Goal: Information Seeking & Learning: Learn about a topic

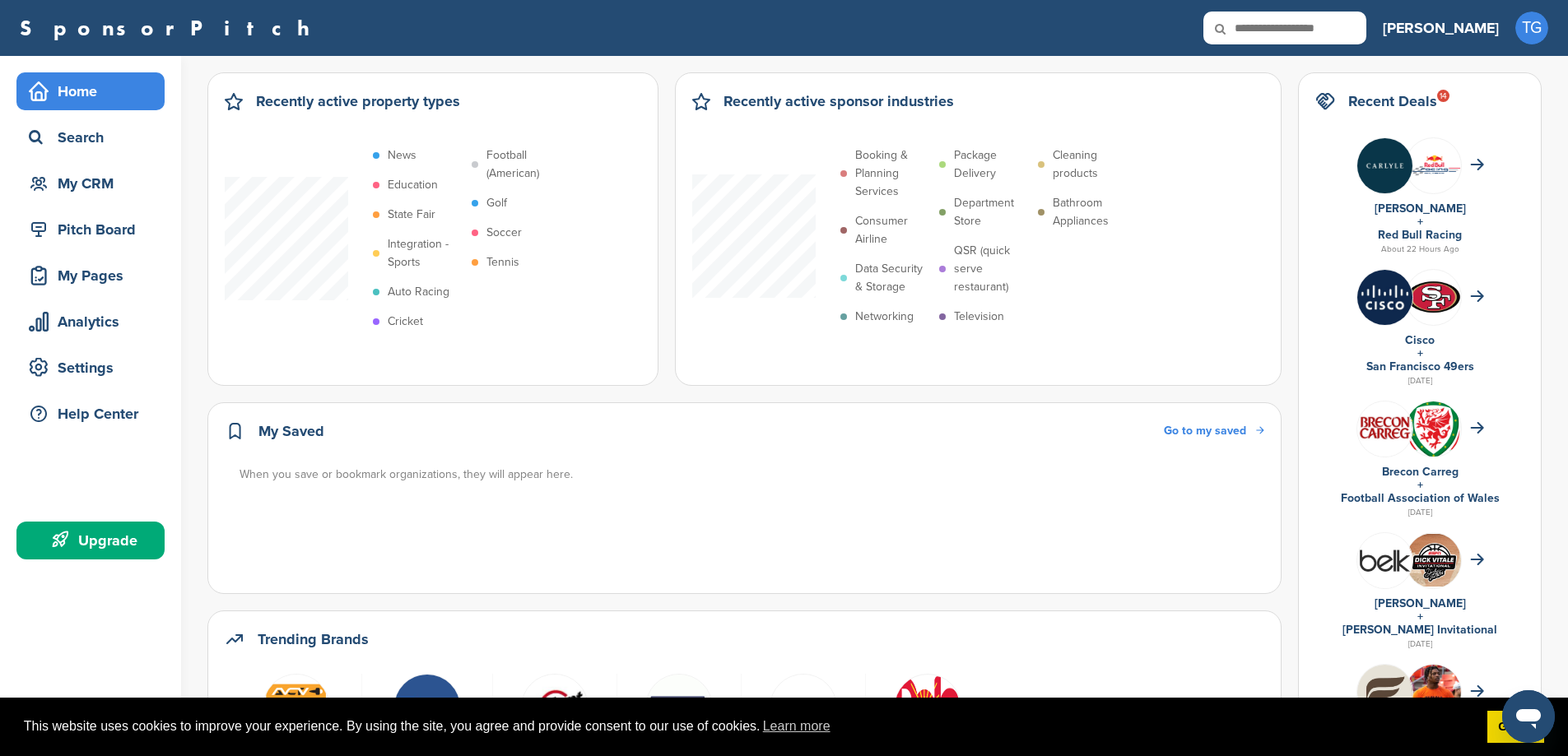
drag, startPoint x: 1411, startPoint y: 738, endPoint x: 1367, endPoint y: 727, distance: 45.4
click at [1408, 738] on span "This website uses cookies to improve your experience. By using the site, you ag…" at bounding box center [749, 725] width 1450 height 25
click at [809, 727] on link "Learn more" at bounding box center [797, 725] width 73 height 25
drag, startPoint x: 1484, startPoint y: 728, endPoint x: 1414, endPoint y: 733, distance: 70.2
click at [1469, 732] on div "This website uses cookies to improve your experience. By using the site, you ag…" at bounding box center [784, 726] width 1568 height 59
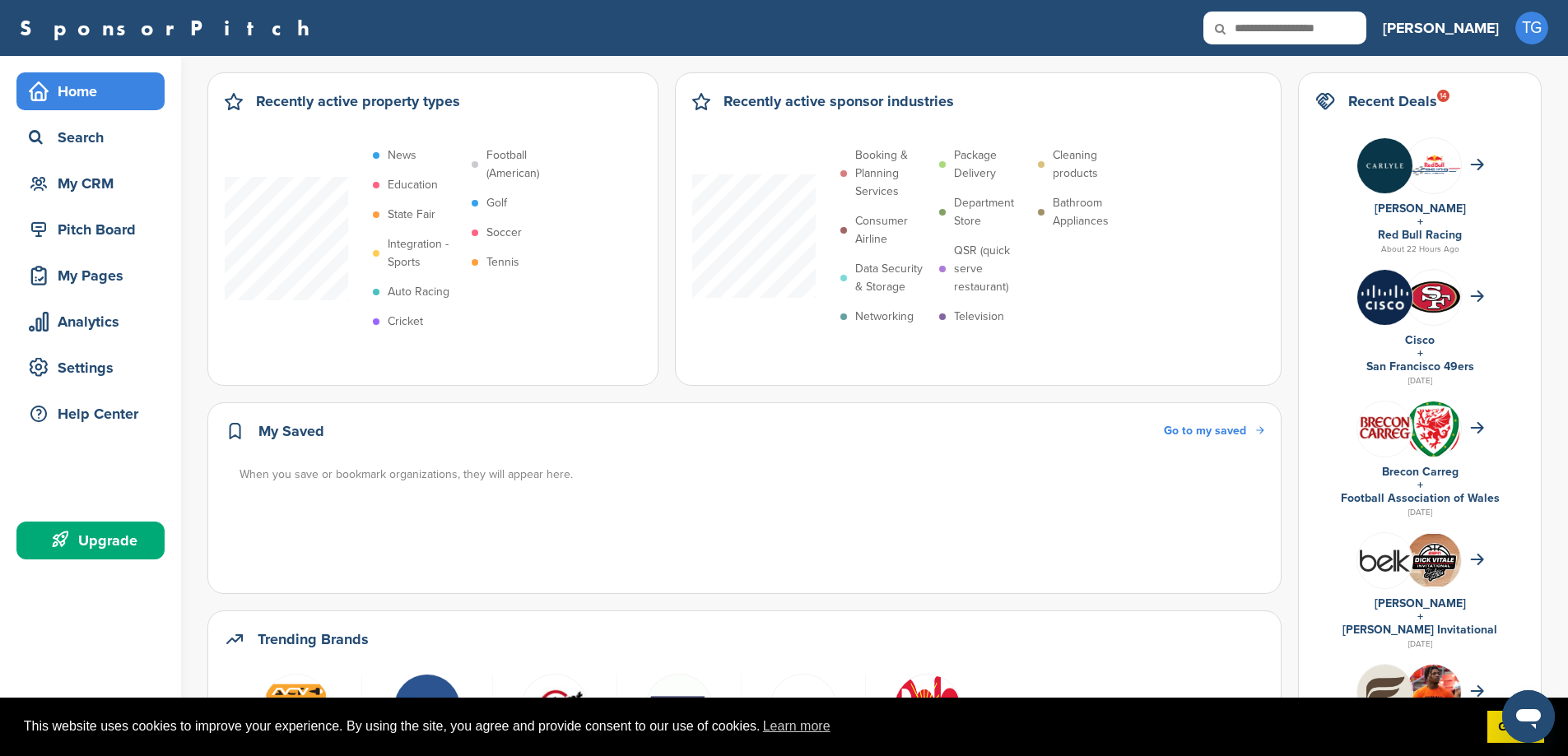
click at [1528, 715] on icon "Open messaging window" at bounding box center [1528, 719] width 25 height 20
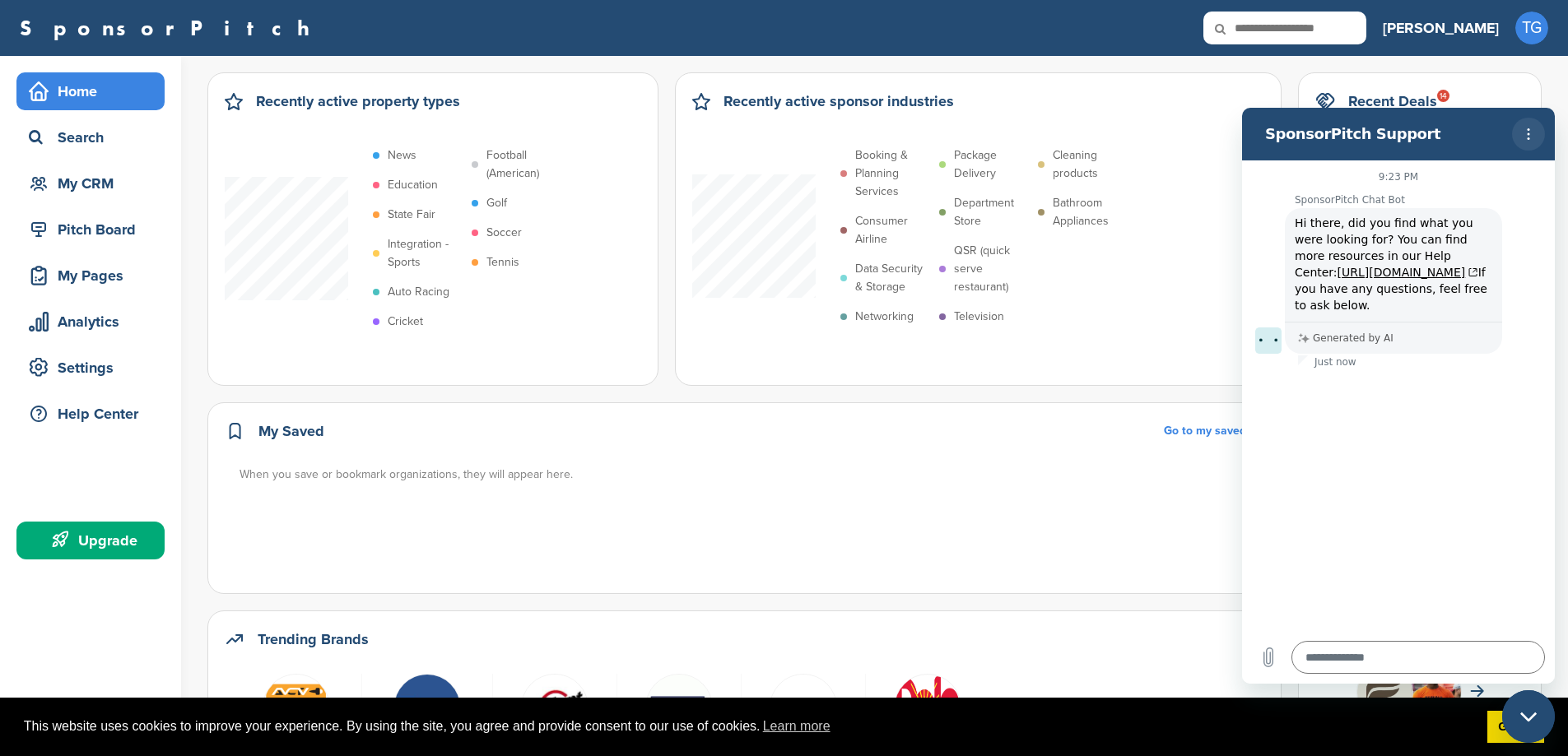
drag, startPoint x: 1546, startPoint y: 122, endPoint x: 1534, endPoint y: 128, distance: 13.4
click at [1534, 128] on section "SponsorPitch Support" at bounding box center [1398, 133] width 312 height 52
click at [1526, 131] on icon "Options menu" at bounding box center [1528, 134] width 13 height 13
click at [1084, 574] on div "My Saved Go to my saved When you save or bookmark organizations, they will appe…" at bounding box center [745, 498] width 1074 height 192
click at [1147, 594] on div "Recently active property types News Education State Fair Integration - Sports A…" at bounding box center [875, 768] width 1334 height 1390
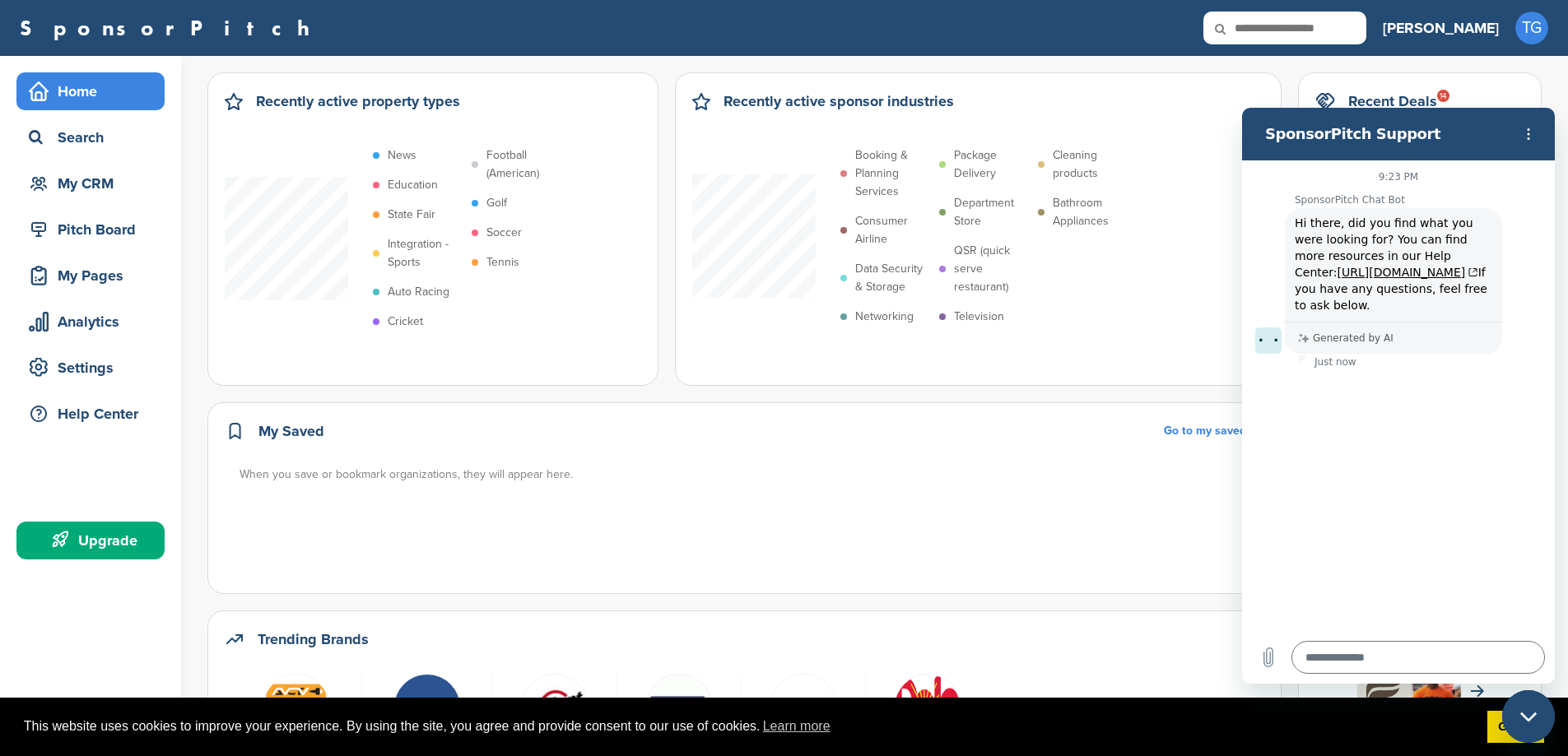
click at [1528, 712] on icon "Close messaging window" at bounding box center [1529, 717] width 18 height 11
type textarea "*"
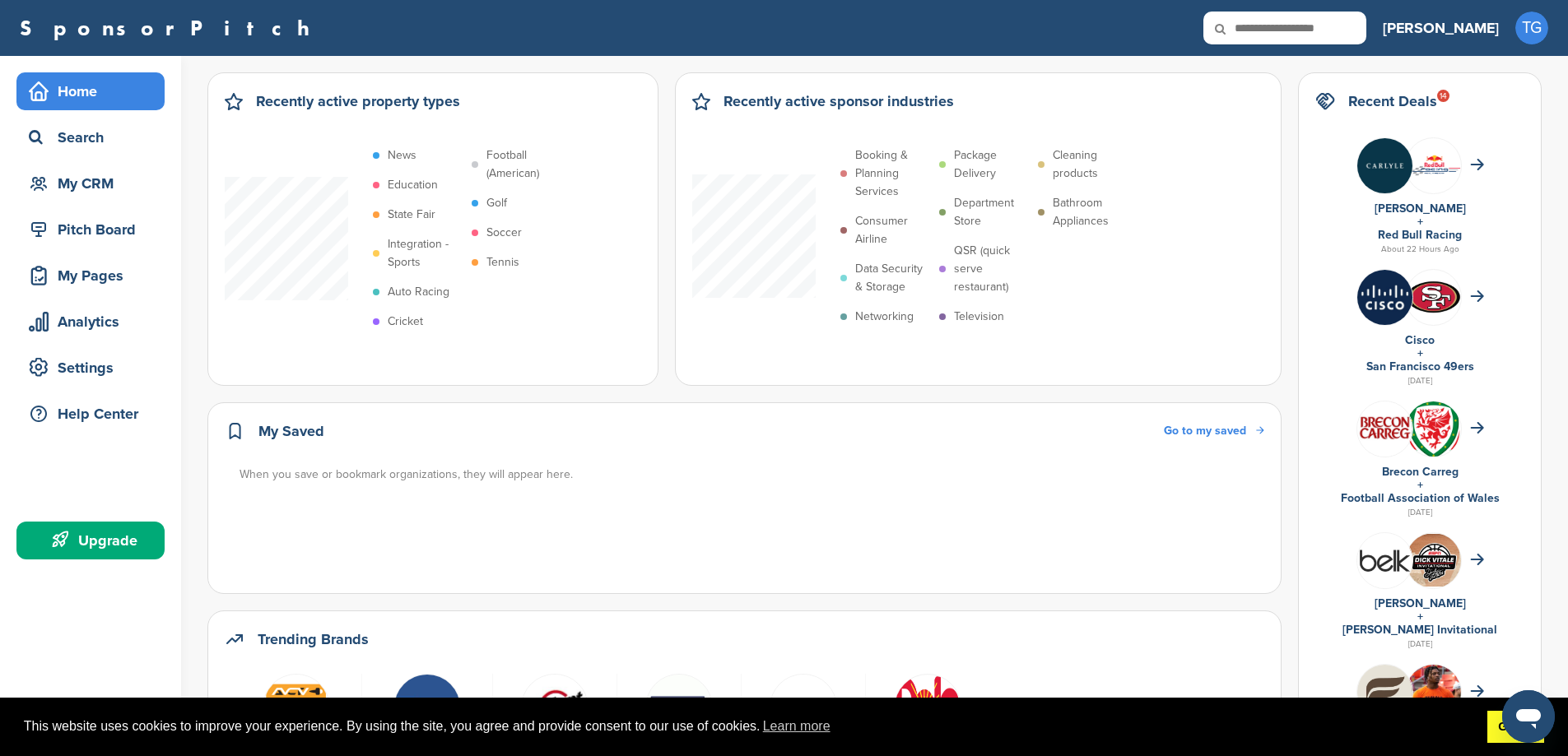
click at [1493, 737] on link "Got it!" at bounding box center [1516, 726] width 57 height 32
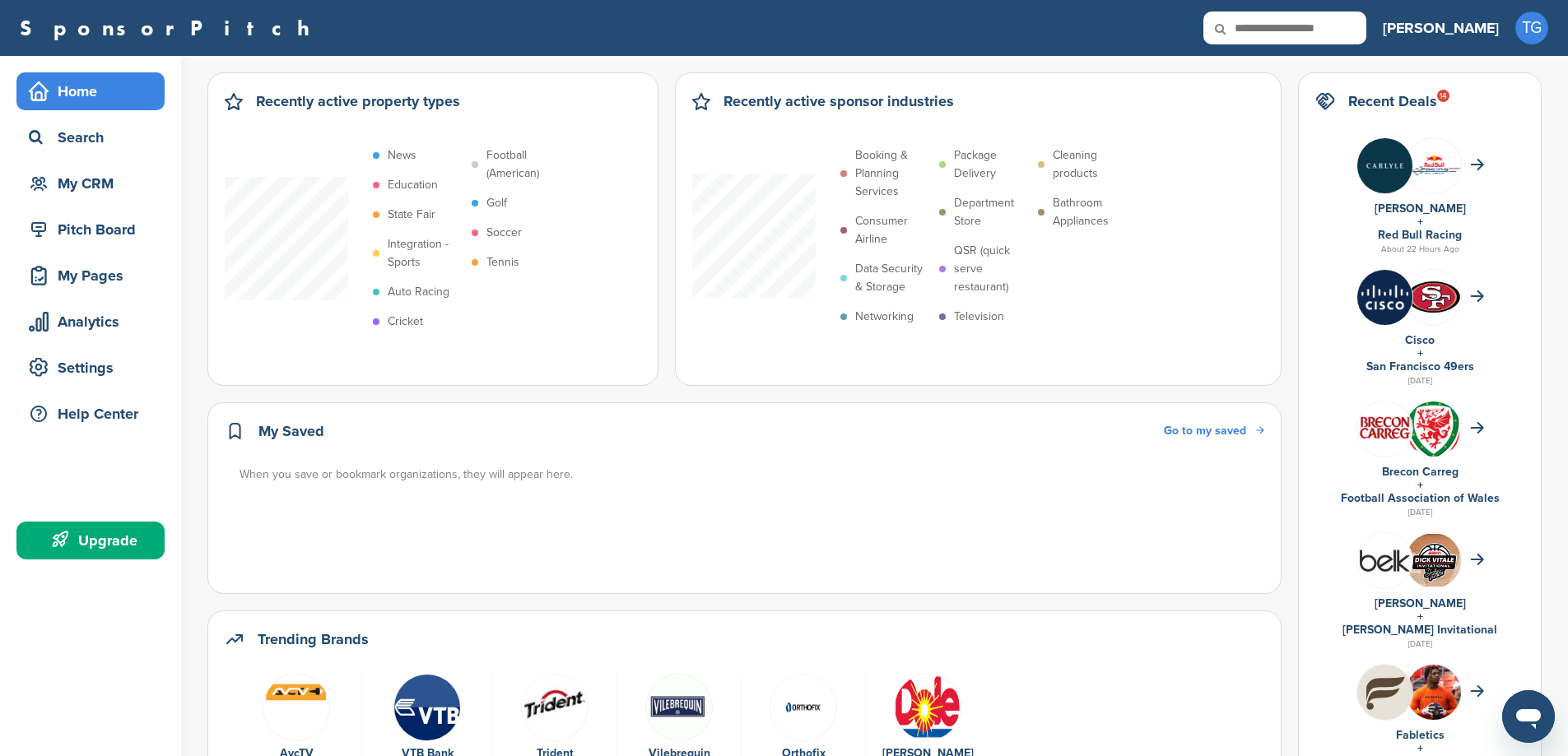
click at [1259, 14] on icon at bounding box center [1230, 29] width 56 height 34
click at [1355, 36] on input "text" at bounding box center [1283, 28] width 163 height 32
type input "**********"
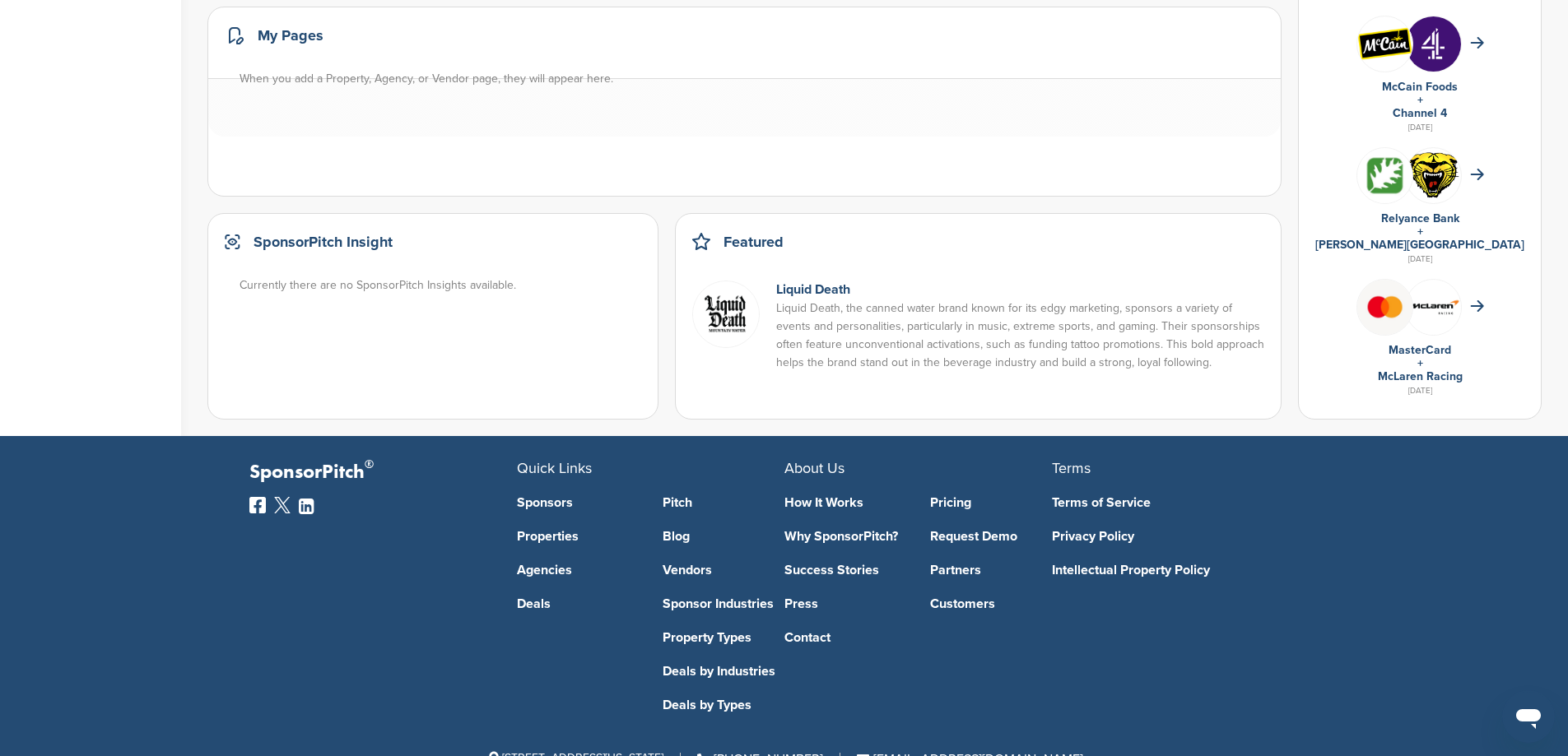
scroll to position [1102, 0]
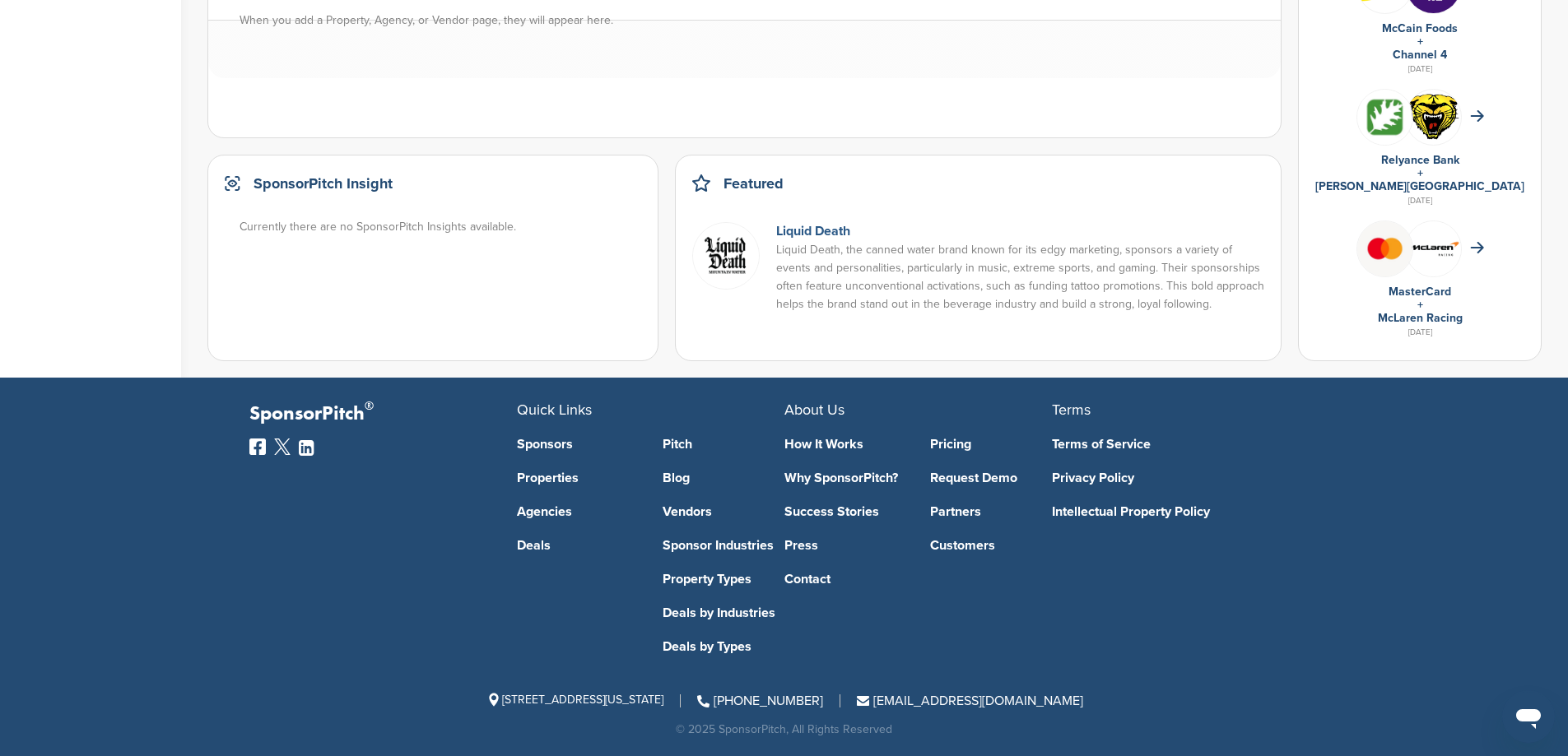
click at [834, 238] on link "Liquid Death" at bounding box center [813, 230] width 74 height 17
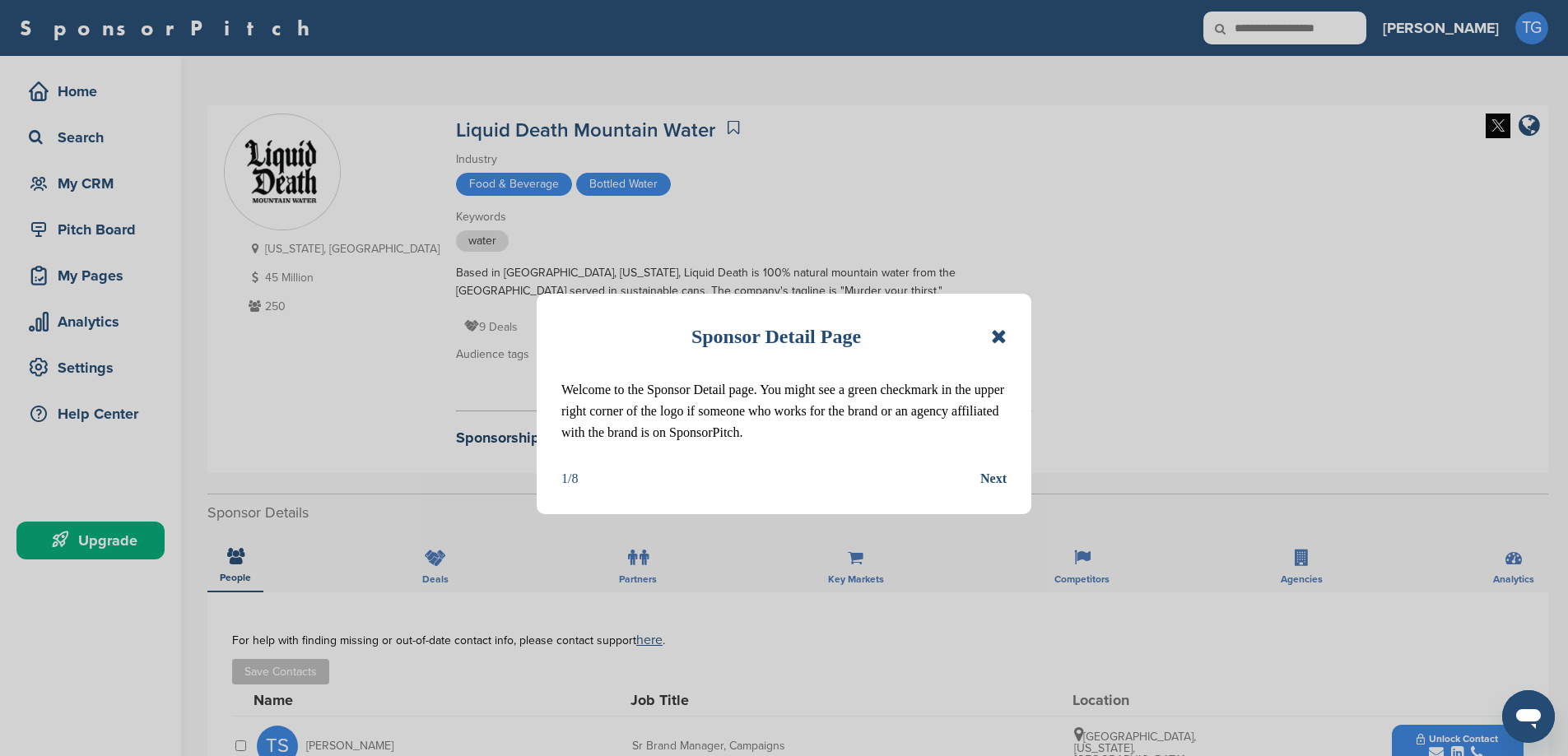
click at [994, 333] on icon at bounding box center [999, 337] width 16 height 20
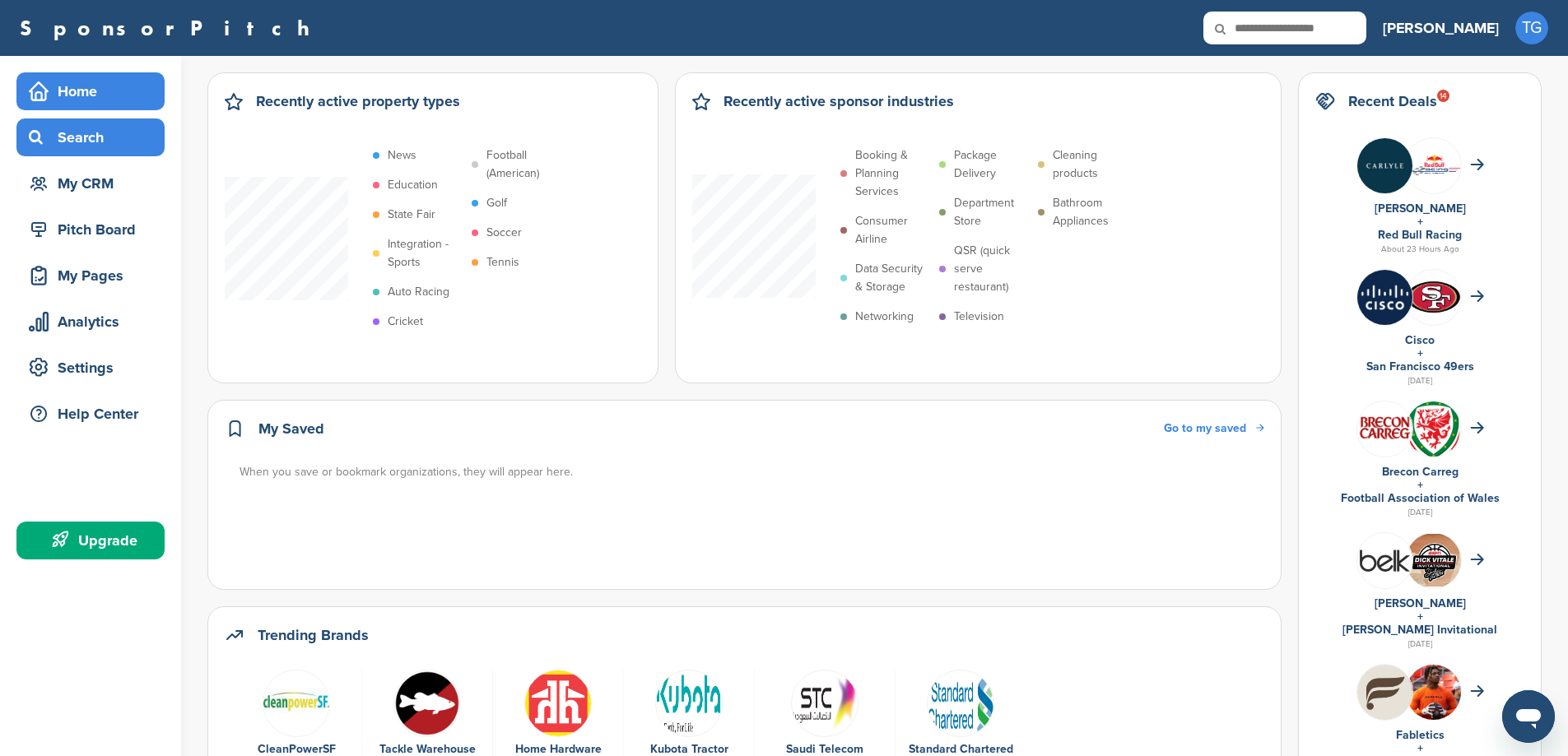
click at [82, 122] on div "Search" at bounding box center [95, 137] width 140 height 30
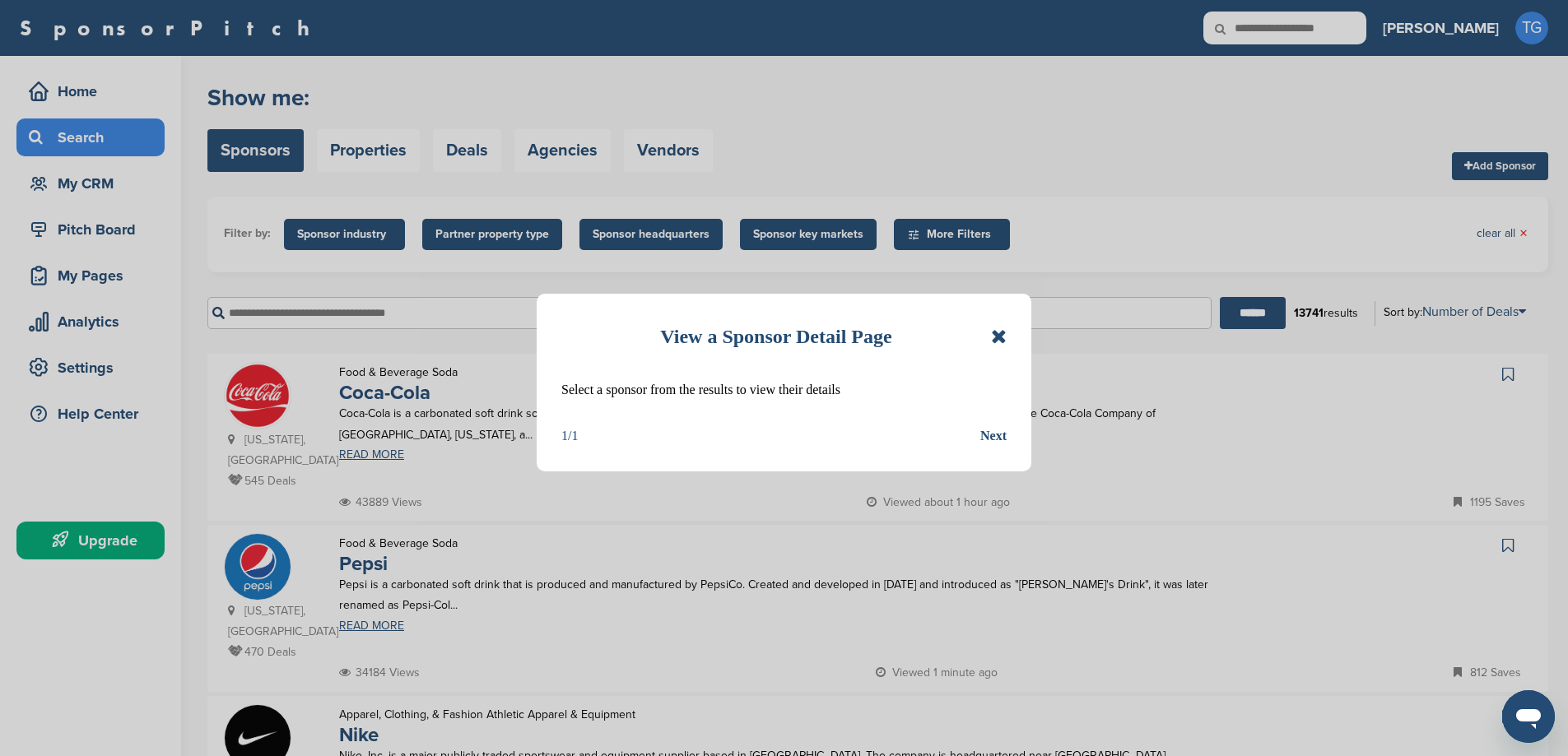
click at [1004, 341] on icon at bounding box center [999, 337] width 16 height 20
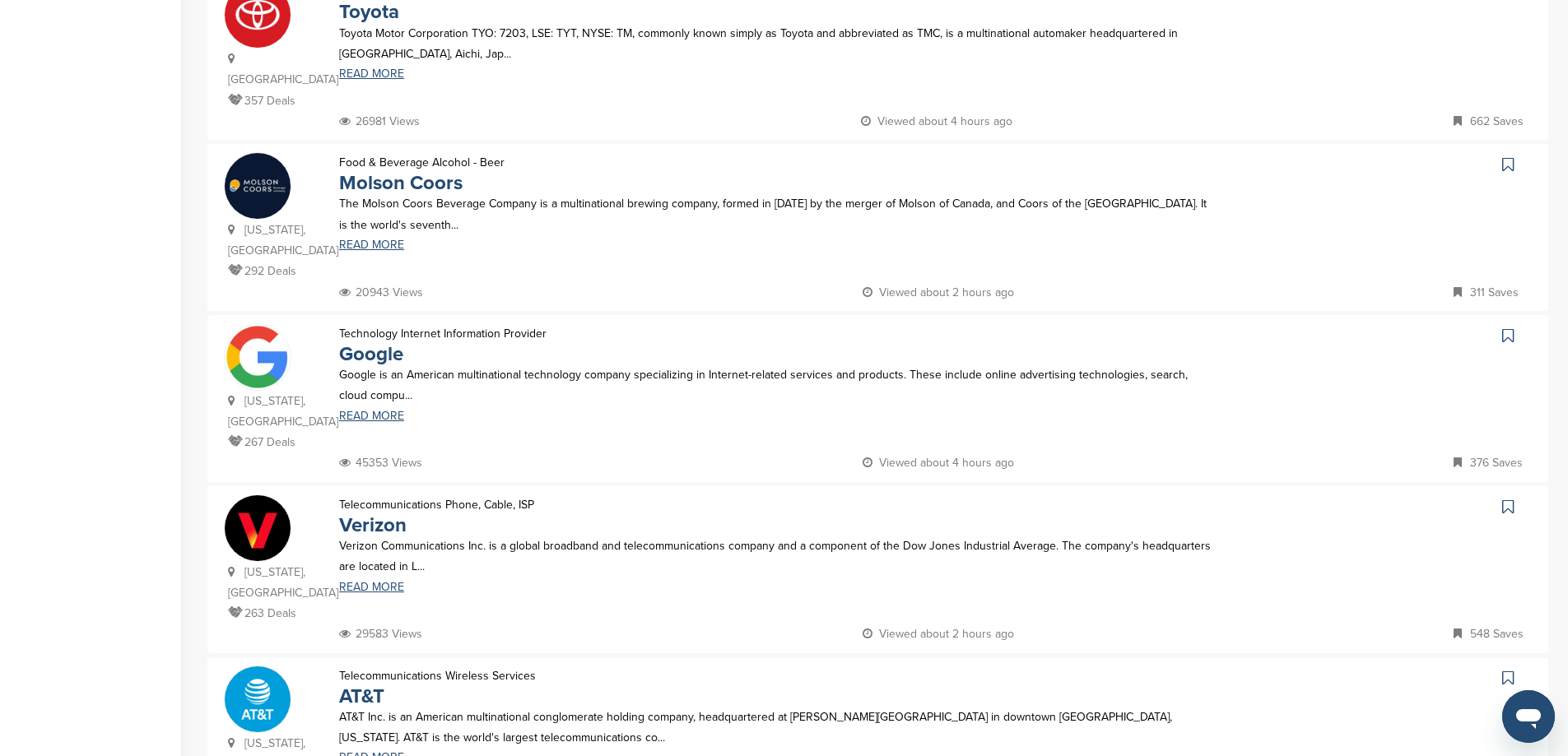
scroll to position [1069, 0]
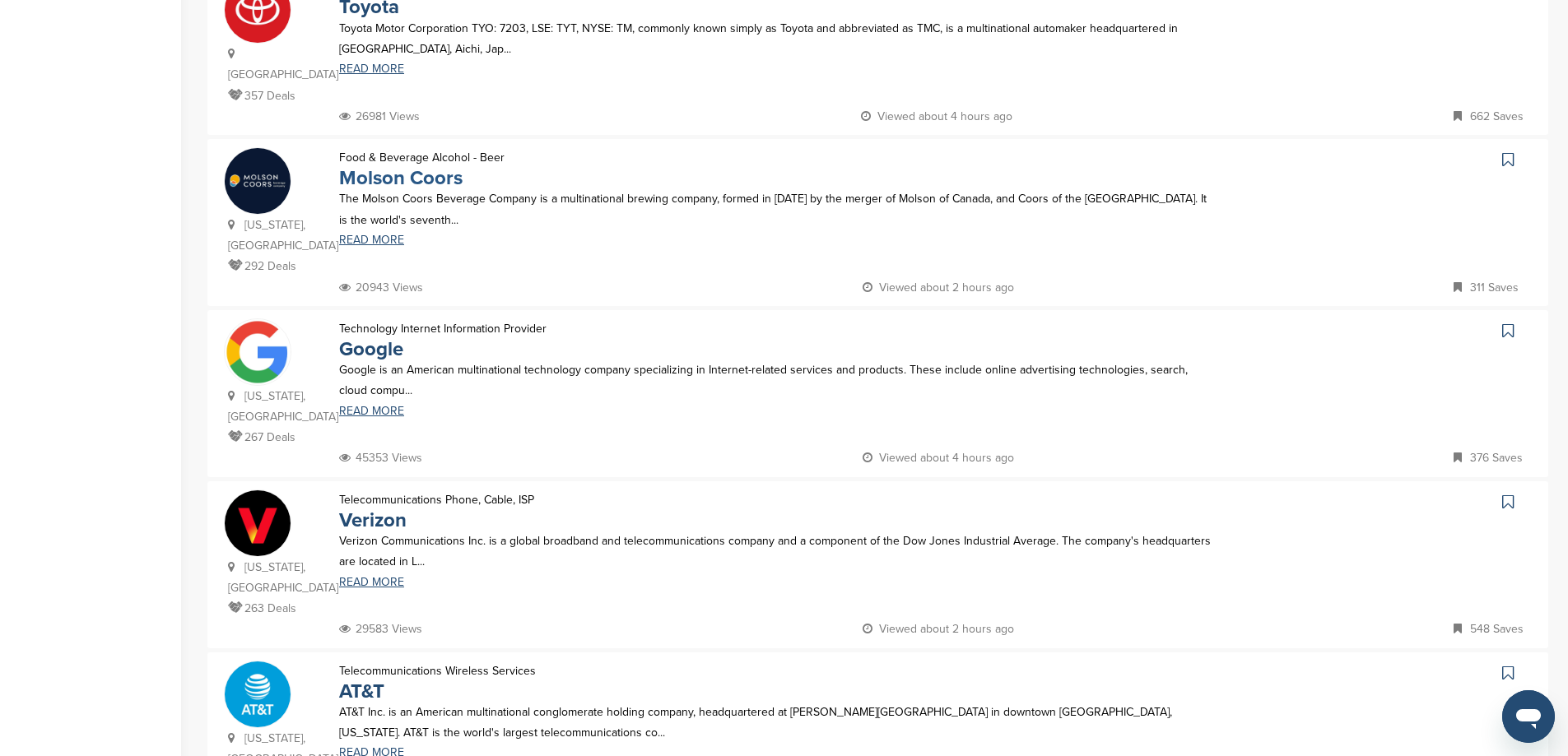
click at [362, 166] on link "Molson Coors" at bounding box center [400, 178] width 123 height 24
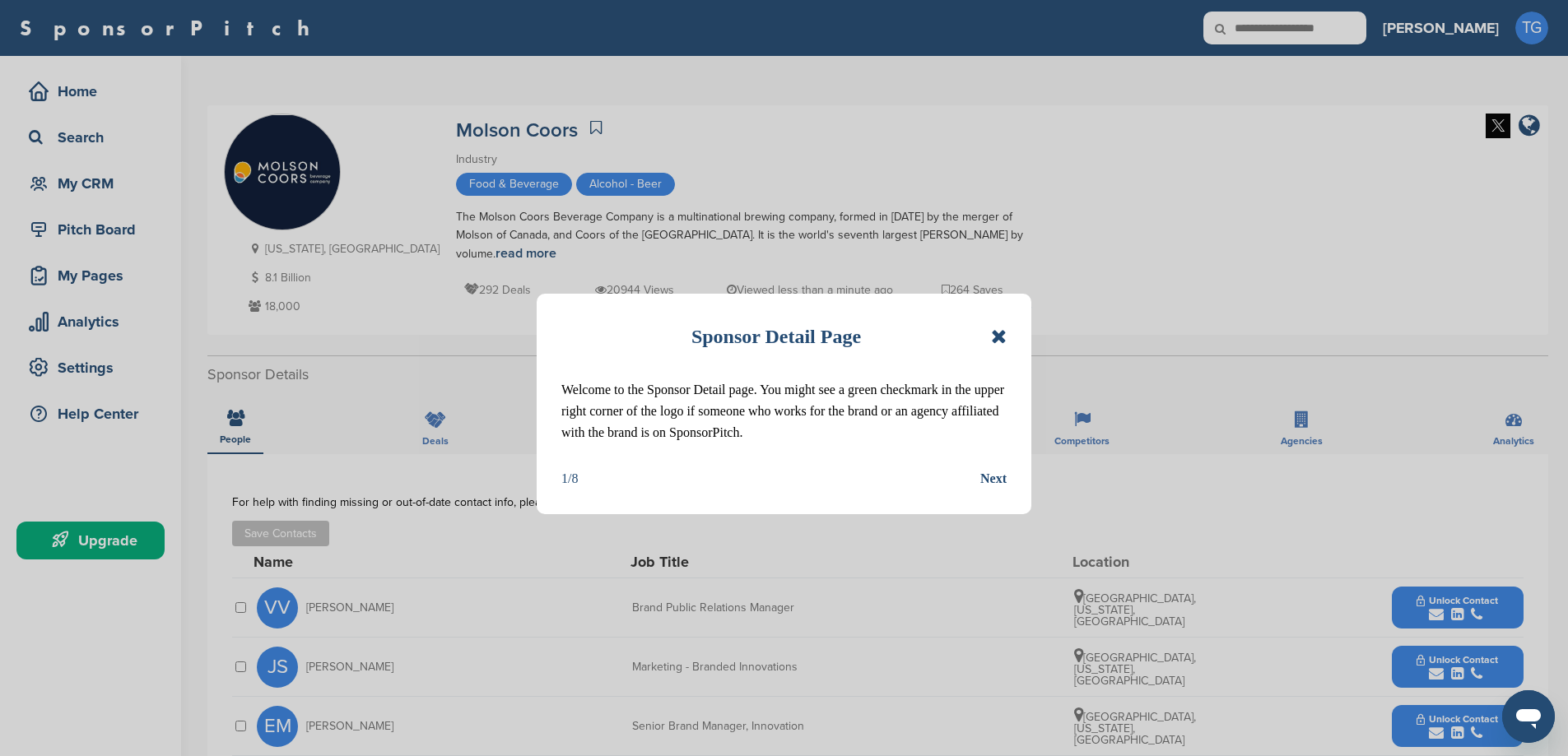
click at [987, 330] on div "Sponsor Detail Page" at bounding box center [784, 336] width 445 height 36
click at [991, 333] on div "Sponsor Detail Page" at bounding box center [784, 336] width 445 height 36
click at [993, 333] on icon at bounding box center [999, 337] width 16 height 20
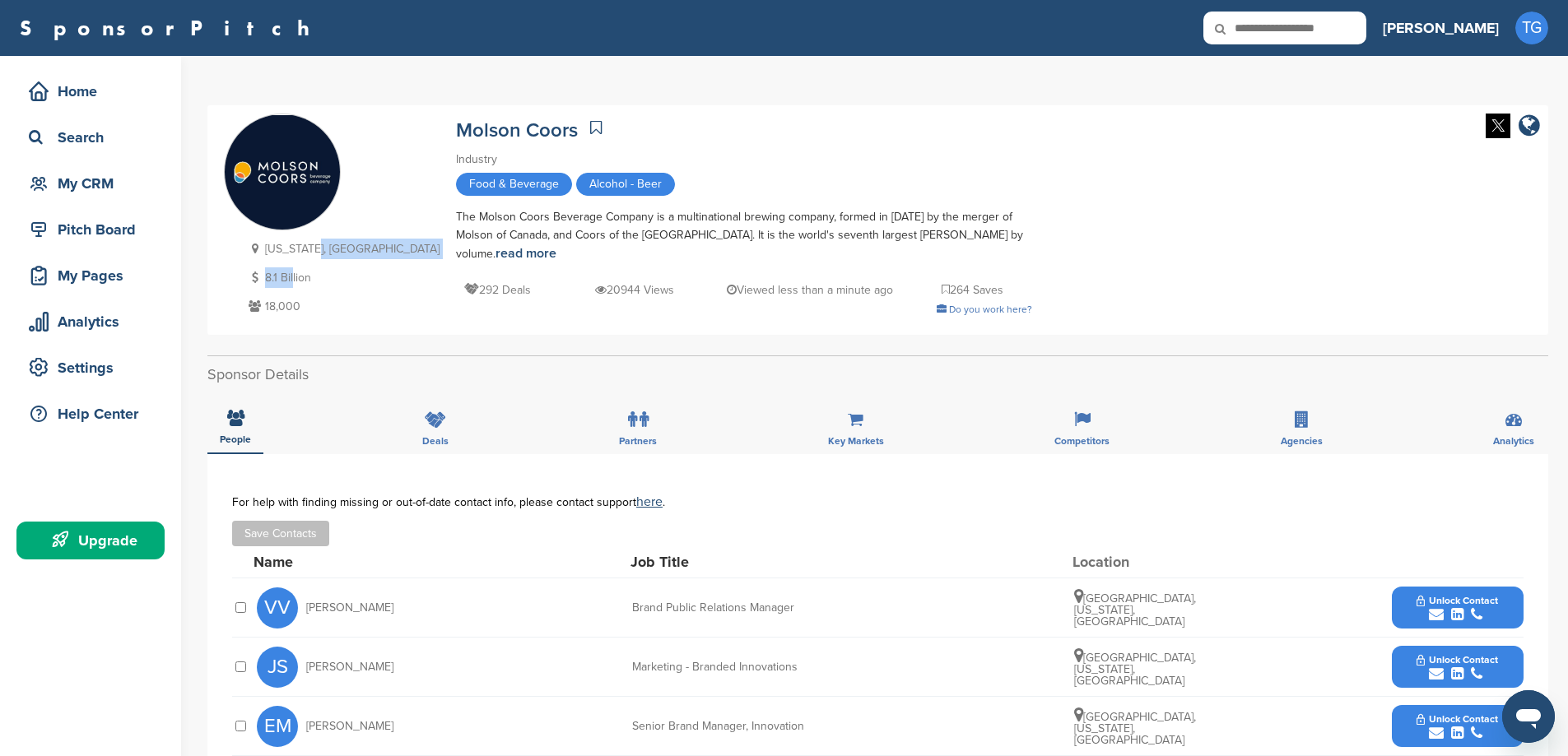
click at [300, 241] on div "Illinois, USA 8.1 Billion 18,000" at bounding box center [342, 278] width 195 height 79
click at [300, 241] on p "[US_STATE], [GEOGRAPHIC_DATA]" at bounding box center [342, 248] width 195 height 21
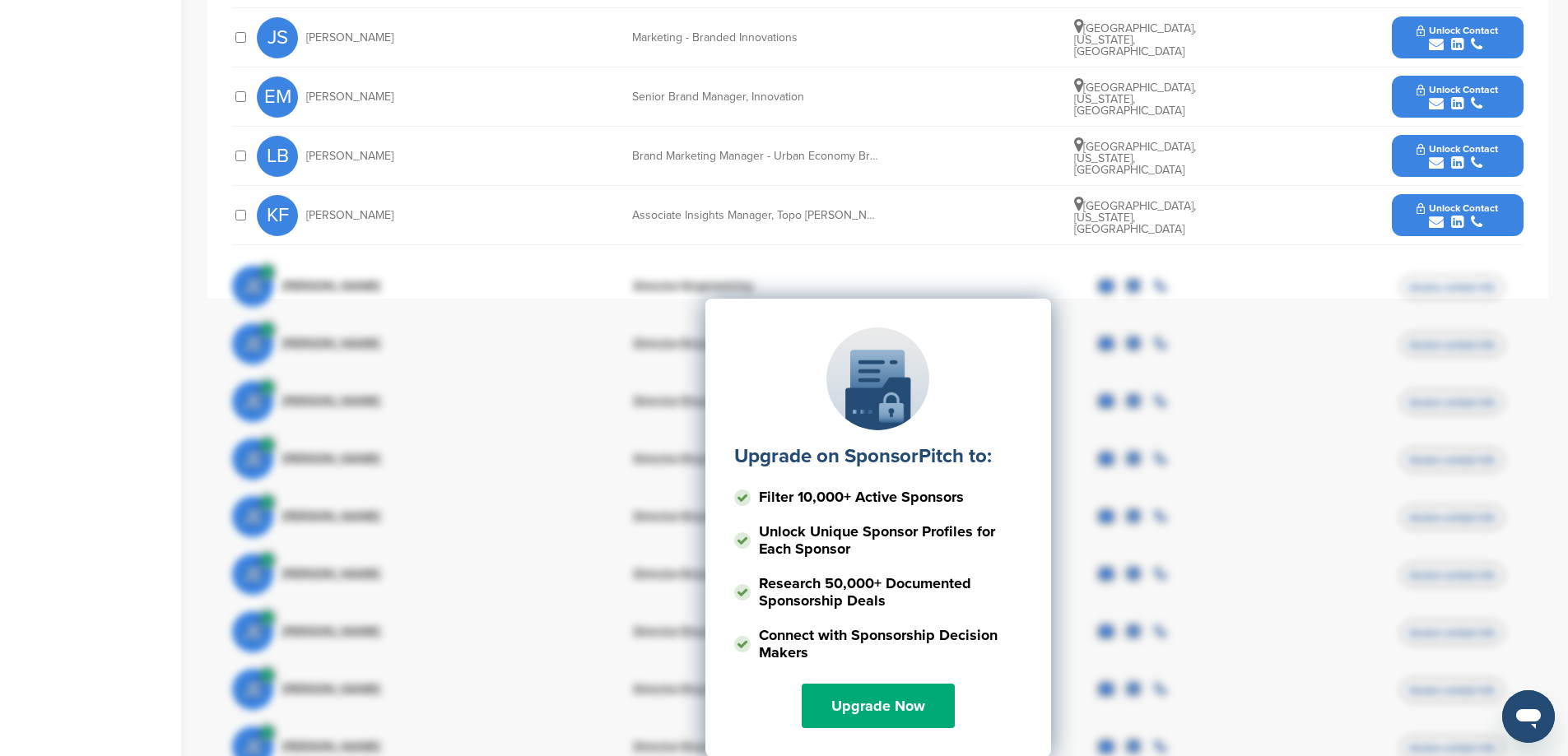
scroll to position [658, 0]
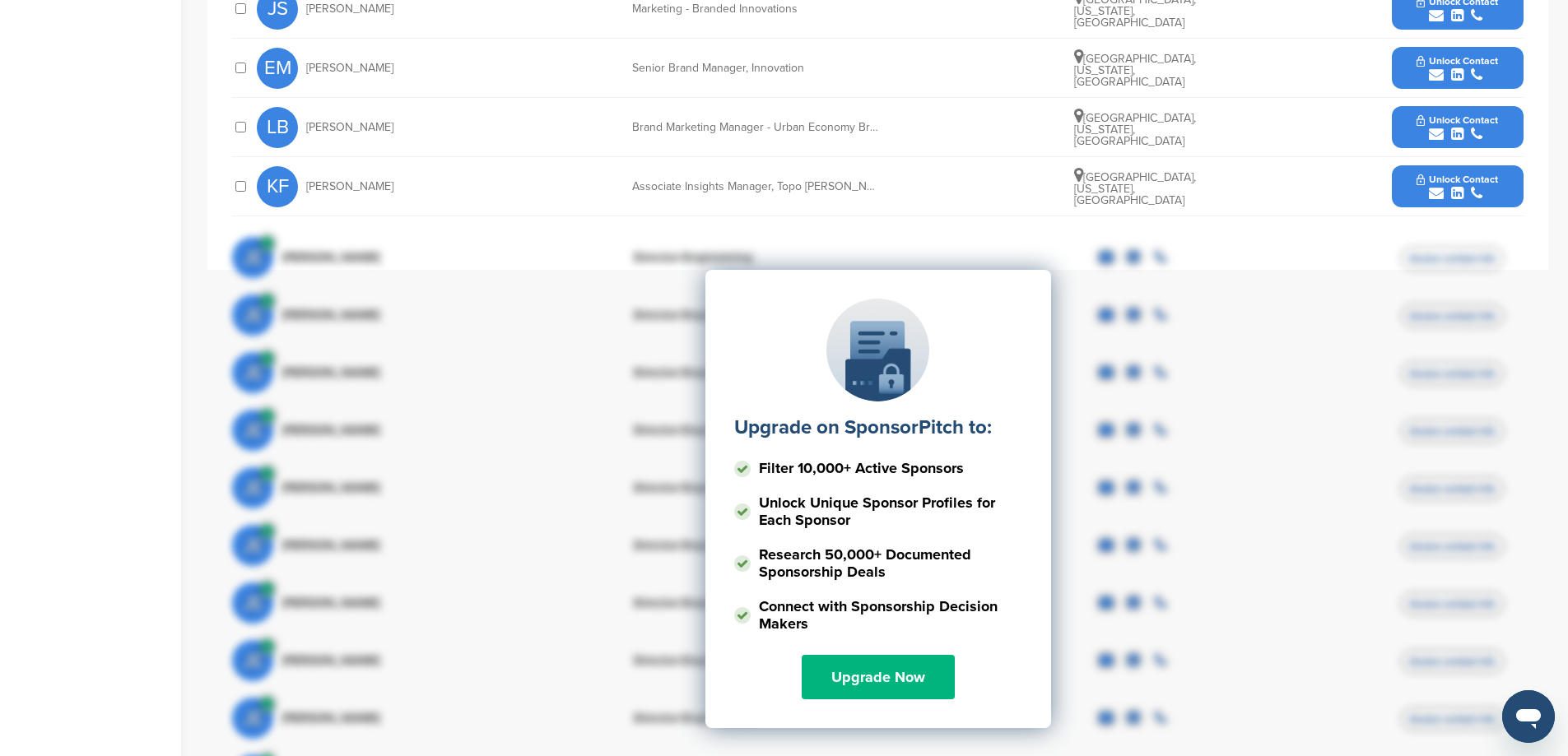
click at [887, 674] on link "Upgrade Now" at bounding box center [878, 676] width 153 height 44
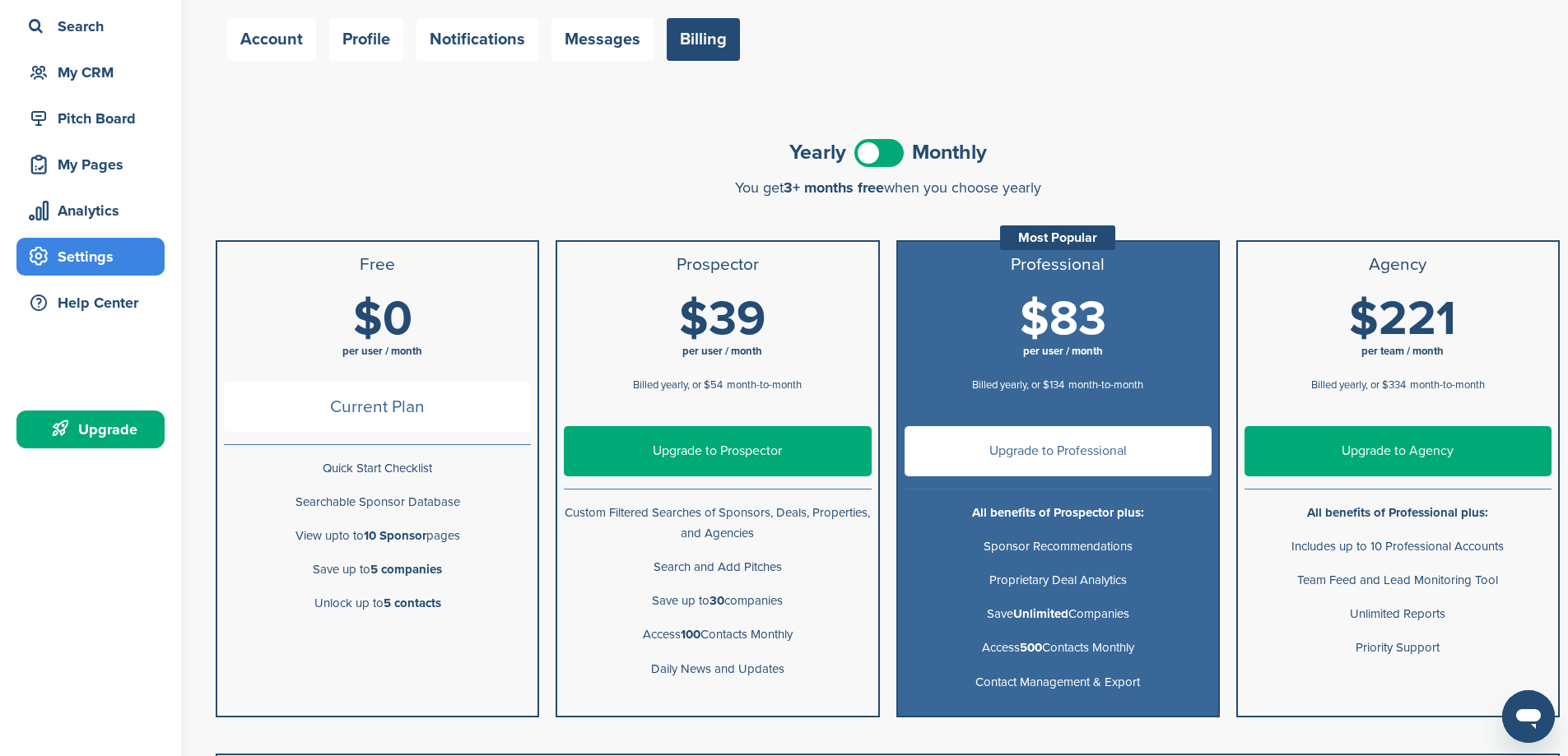
scroll to position [83, 0]
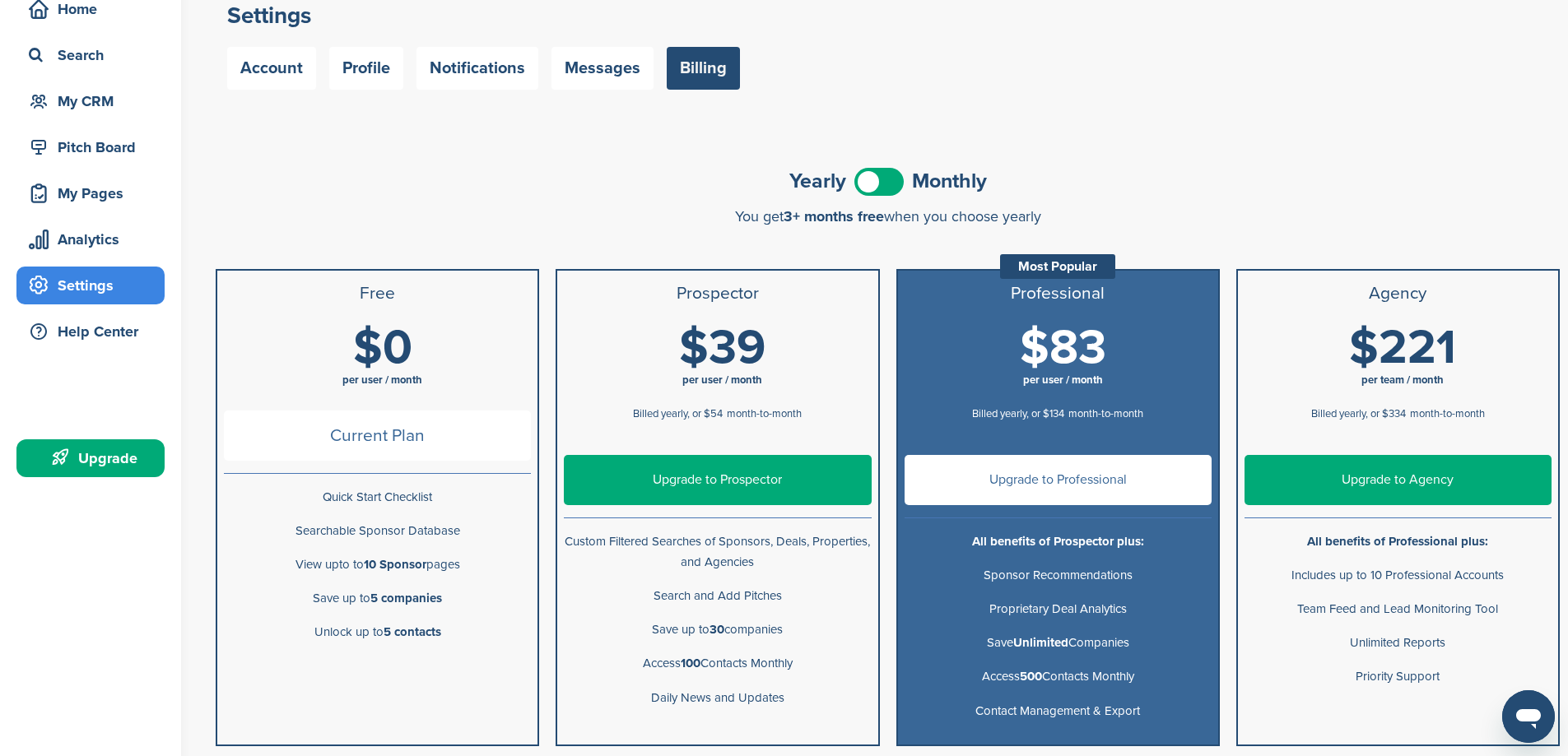
click at [882, 181] on span at bounding box center [879, 181] width 49 height 28
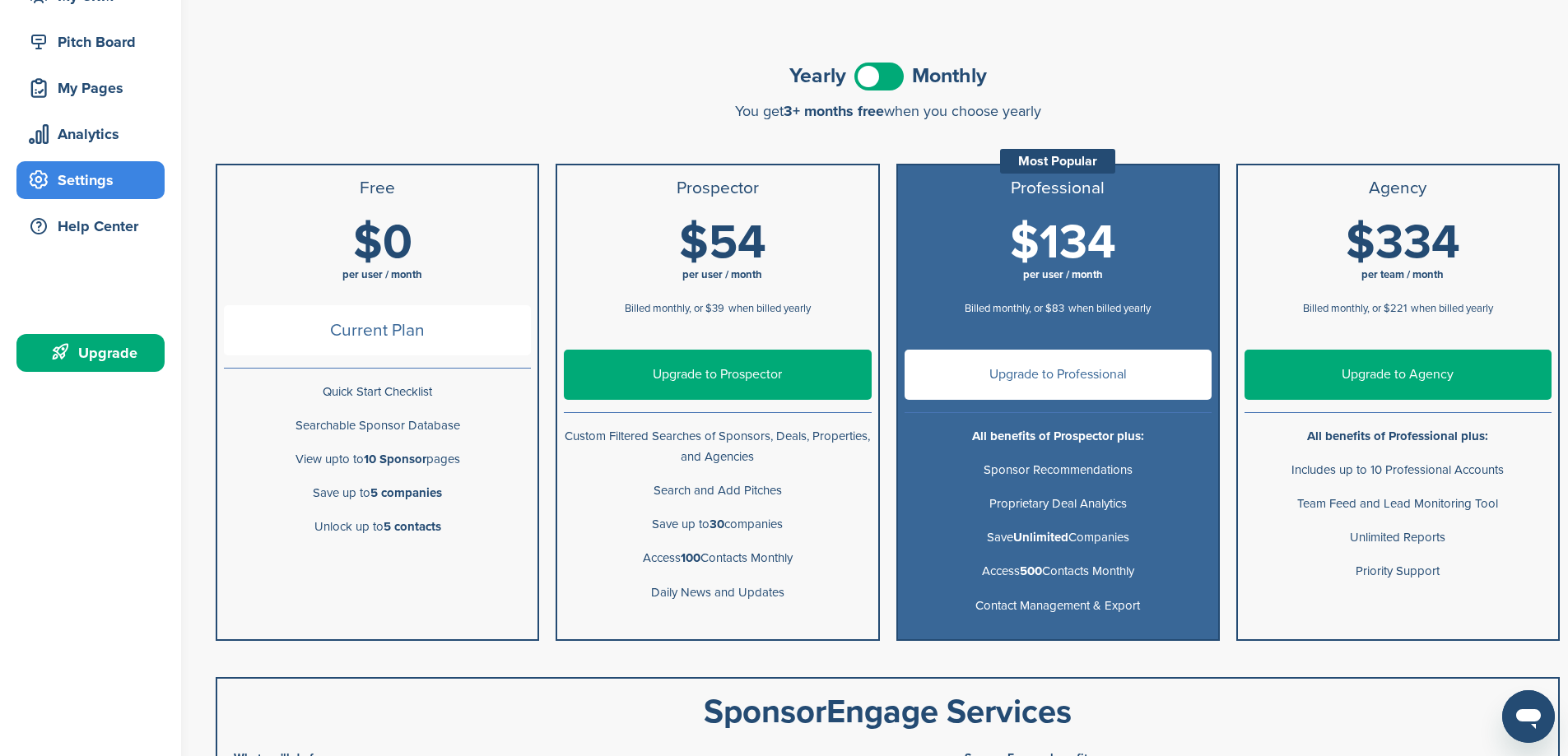
scroll to position [164, 0]
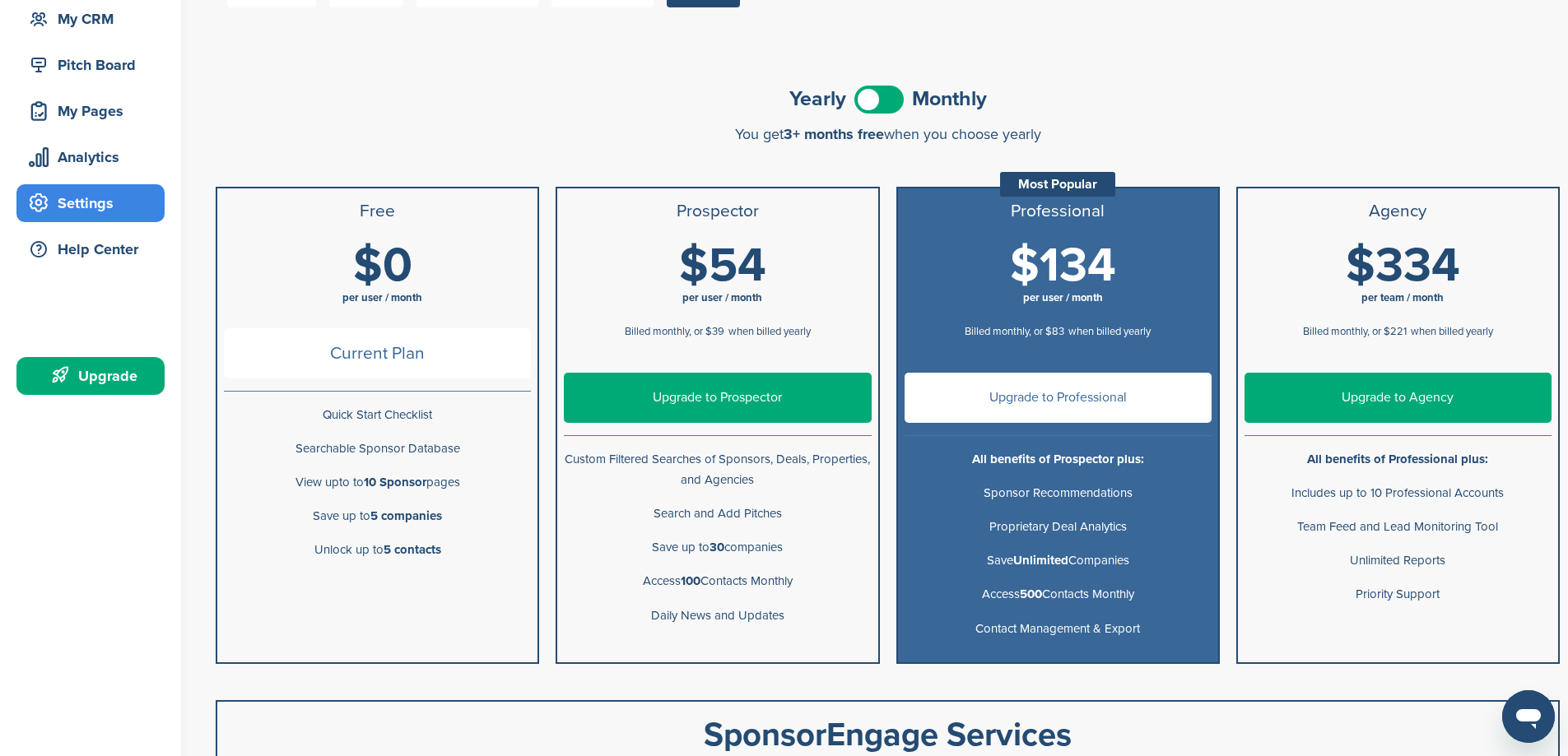
click at [750, 398] on link "Upgrade to Prospector" at bounding box center [717, 397] width 307 height 50
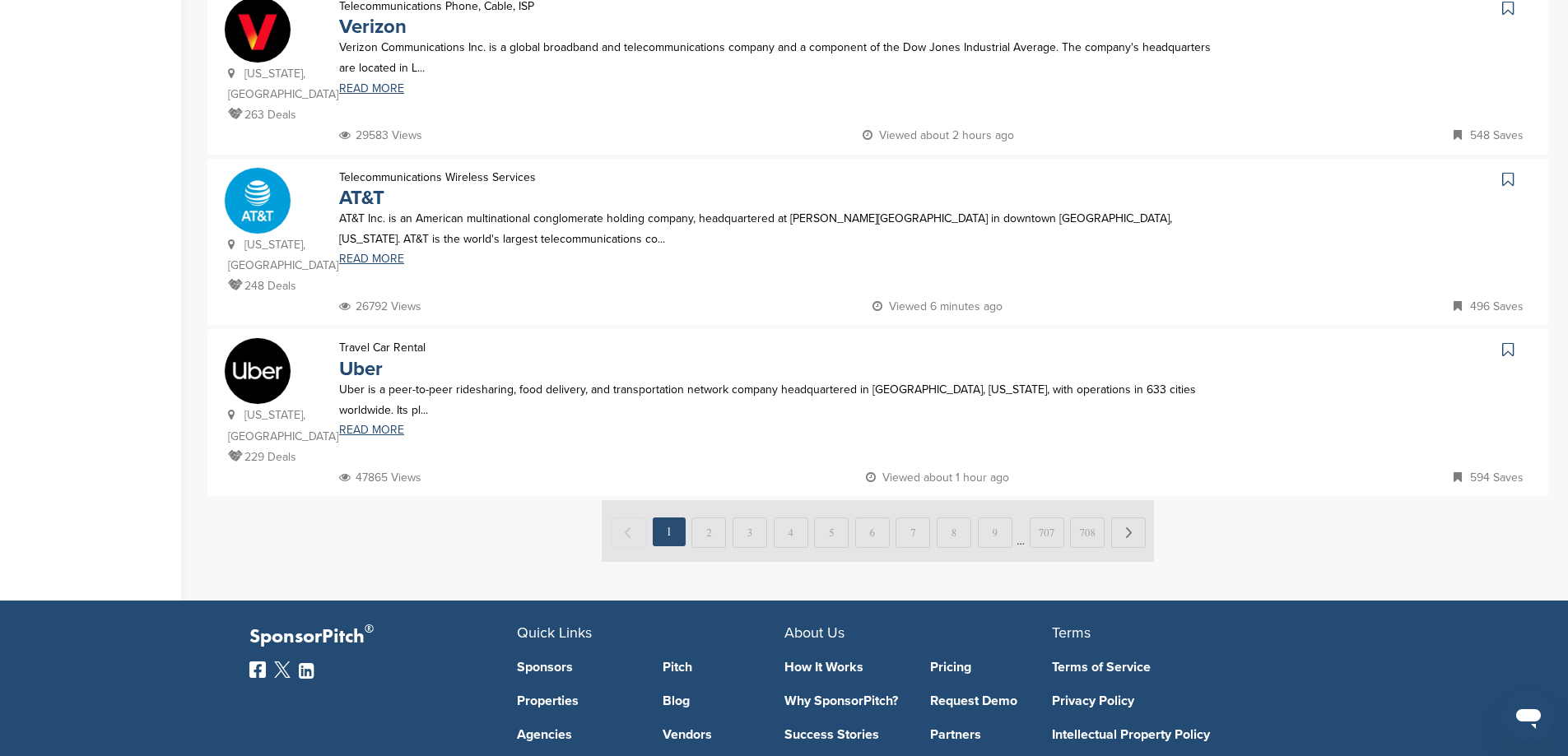
click at [688, 500] on img at bounding box center [878, 531] width 553 height 62
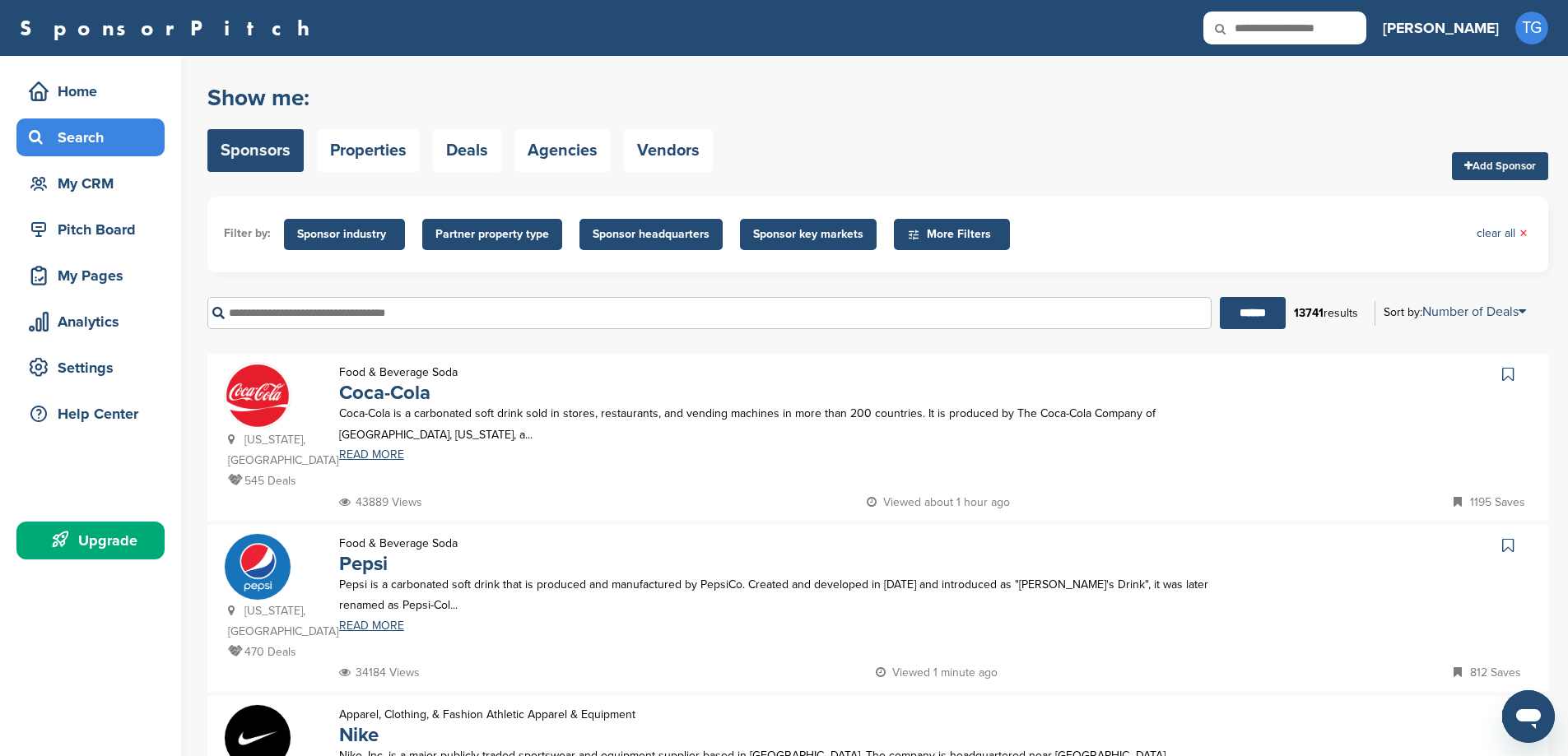
click at [245, 309] on input "text" at bounding box center [709, 313] width 1004 height 32
type input "**********"
click at [1219, 297] on input "******" at bounding box center [1252, 313] width 66 height 32
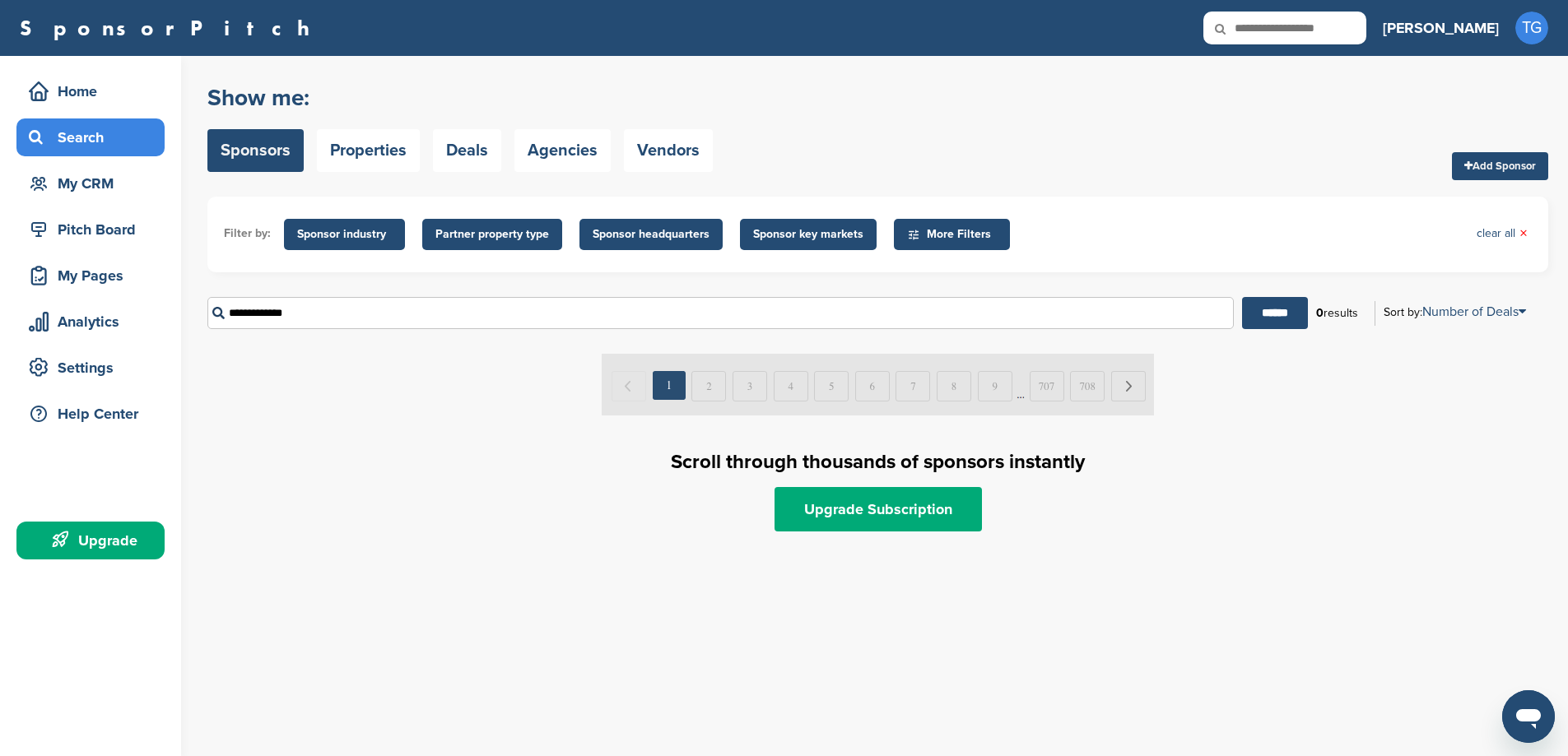
drag, startPoint x: 319, startPoint y: 320, endPoint x: 18, endPoint y: 249, distance: 309.3
click at [28, 258] on div "Home Search My CRM Pitch Board My Pages Analytics Settings Help Center Upgrade …" at bounding box center [784, 406] width 1568 height 700
click at [77, 188] on div "My CRM" at bounding box center [95, 183] width 140 height 30
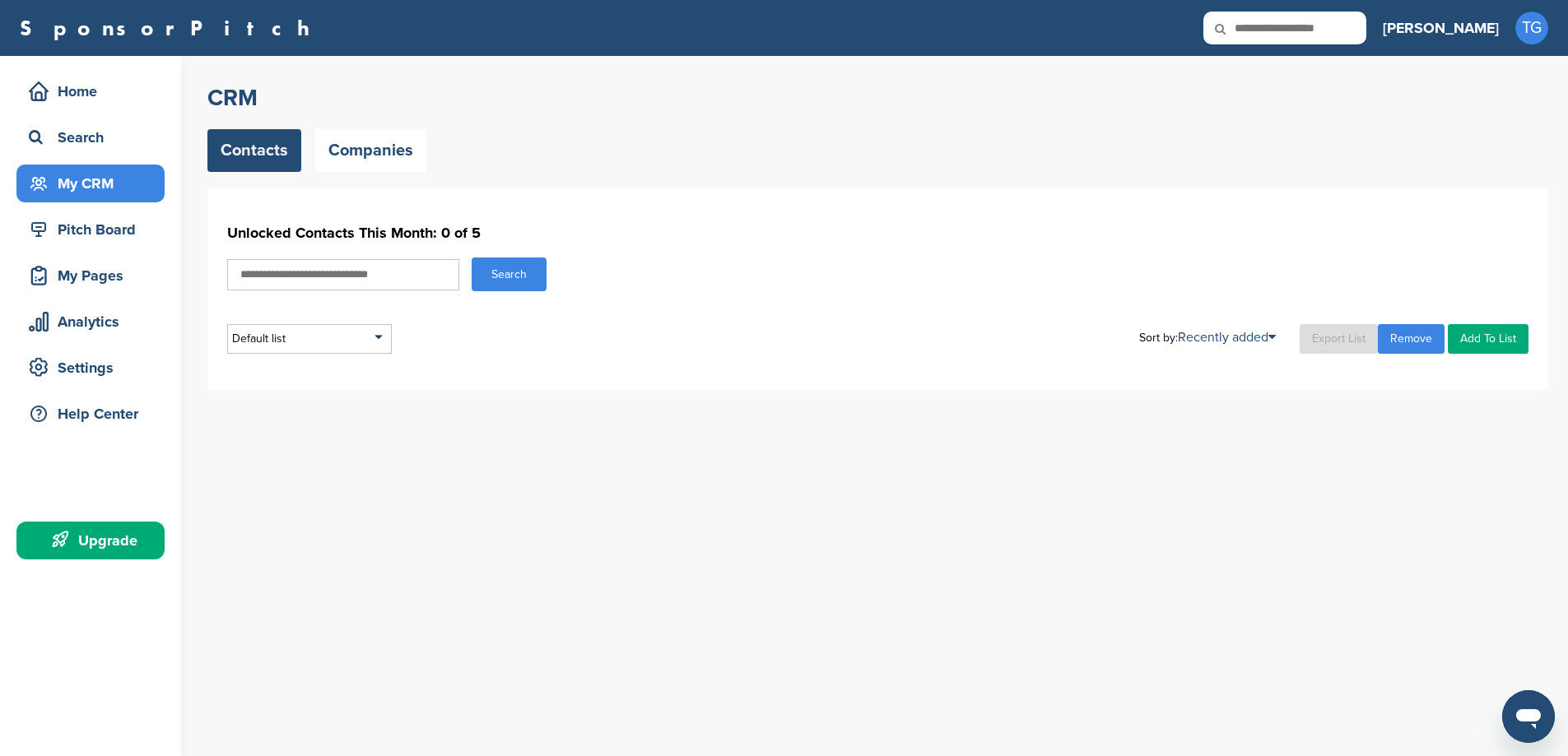
click at [385, 282] on input "text" at bounding box center [344, 275] width 232 height 32
type input "*****"
click at [532, 272] on button "Search" at bounding box center [509, 275] width 75 height 33
click at [288, 275] on input "*****" at bounding box center [344, 275] width 232 height 32
click at [99, 182] on div "My CRM" at bounding box center [95, 183] width 140 height 30
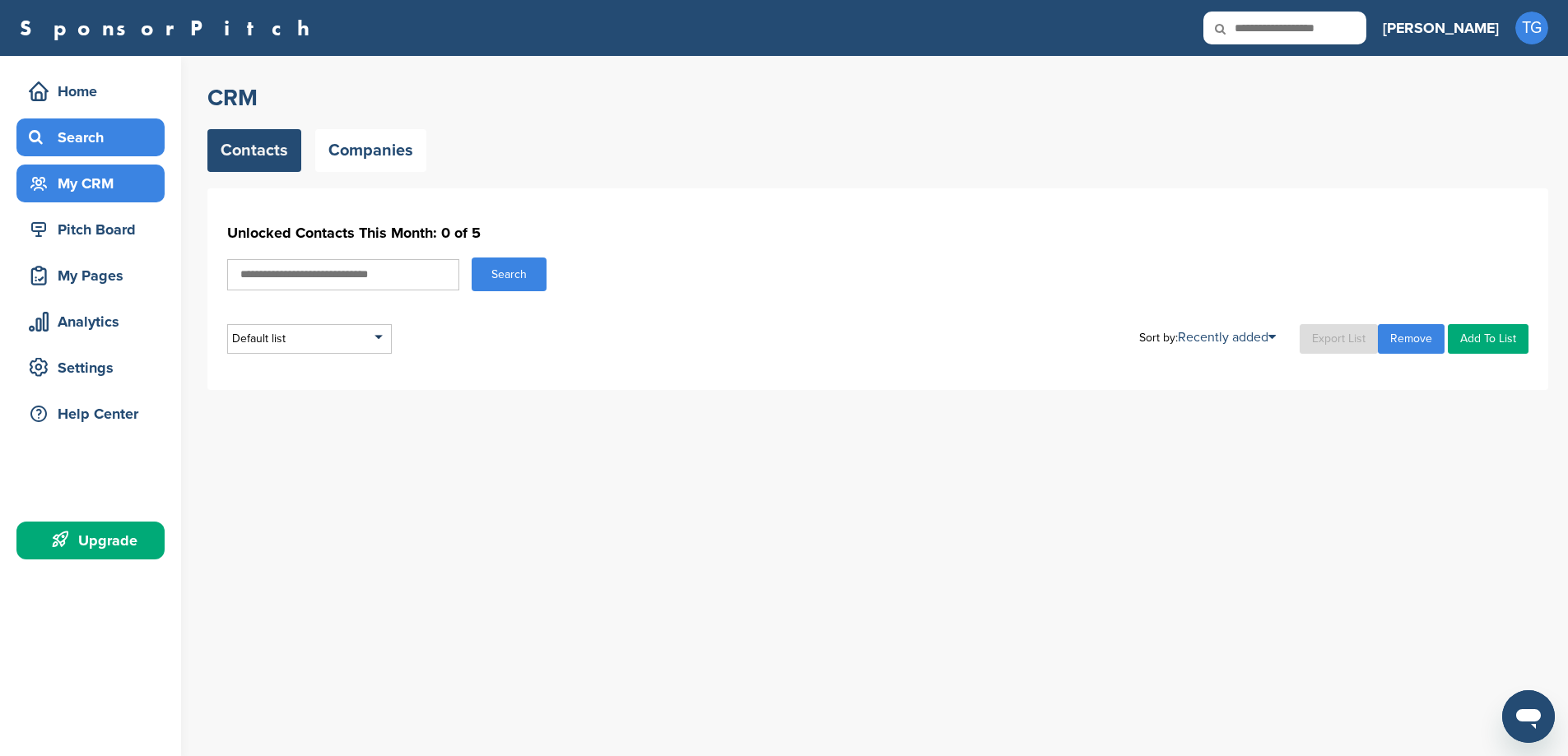
click at [96, 129] on div "Search" at bounding box center [95, 137] width 140 height 30
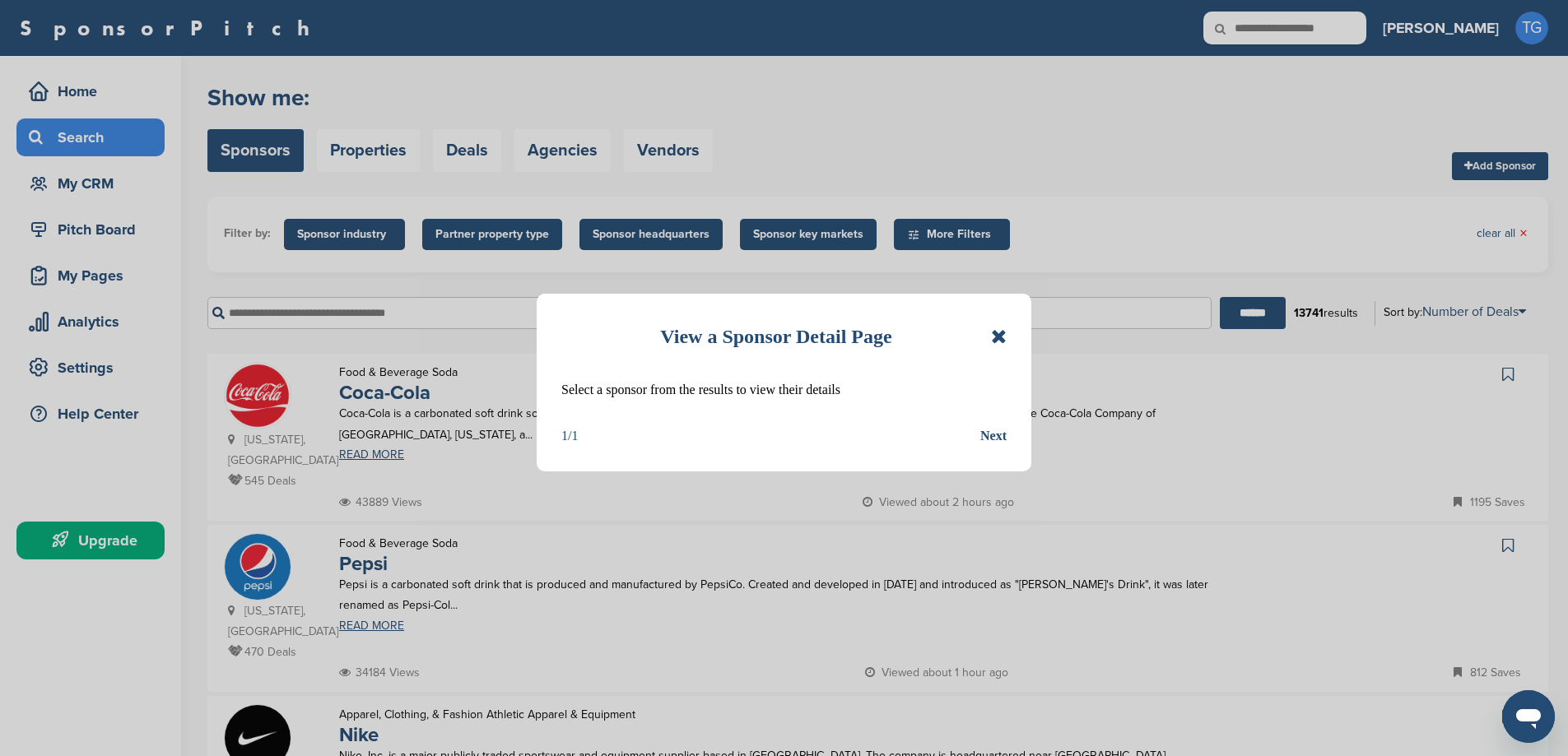
click at [1010, 338] on div "View a Sponsor Detail Page Select a sponsor from the results to view their deta…" at bounding box center [784, 382] width 494 height 177
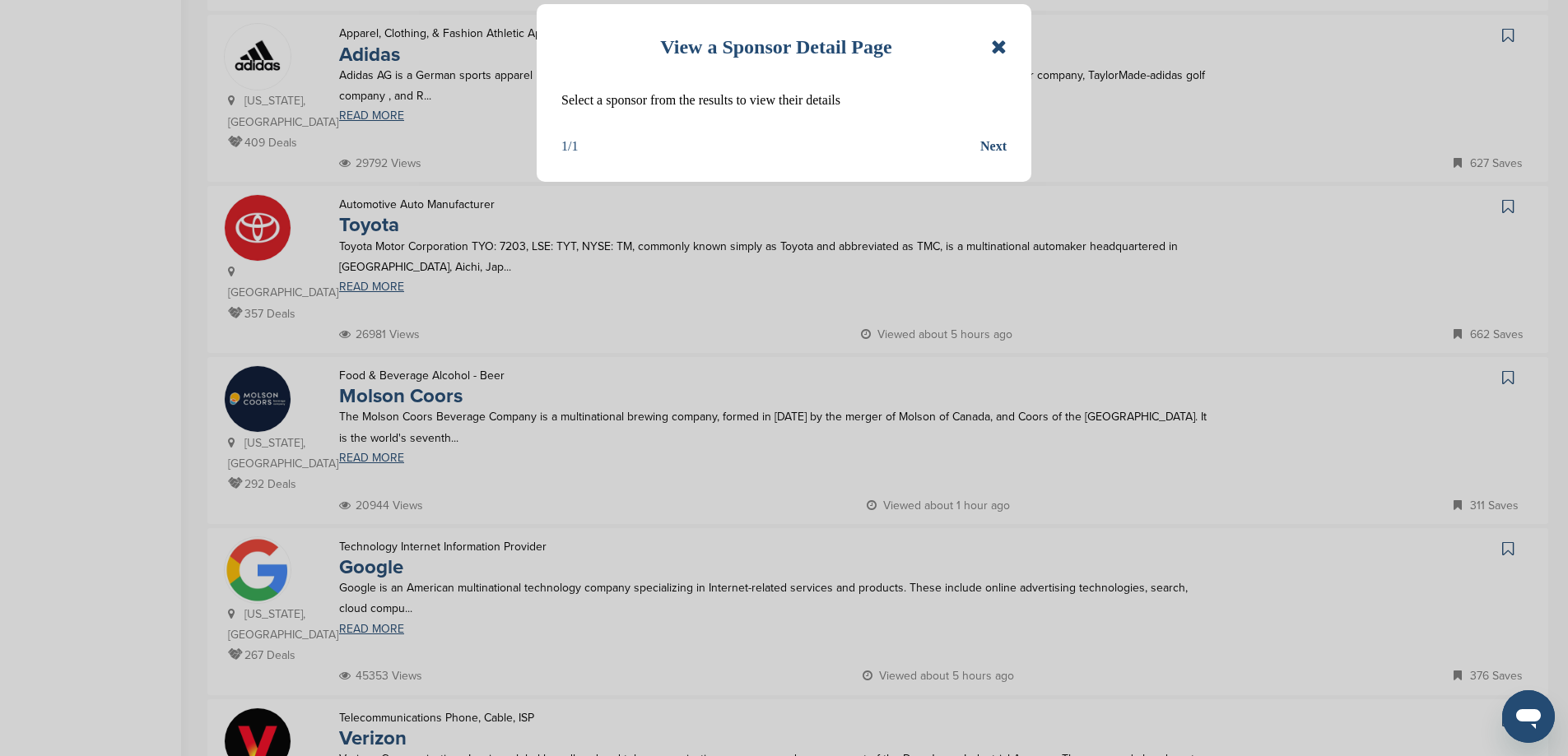
scroll to position [822, 0]
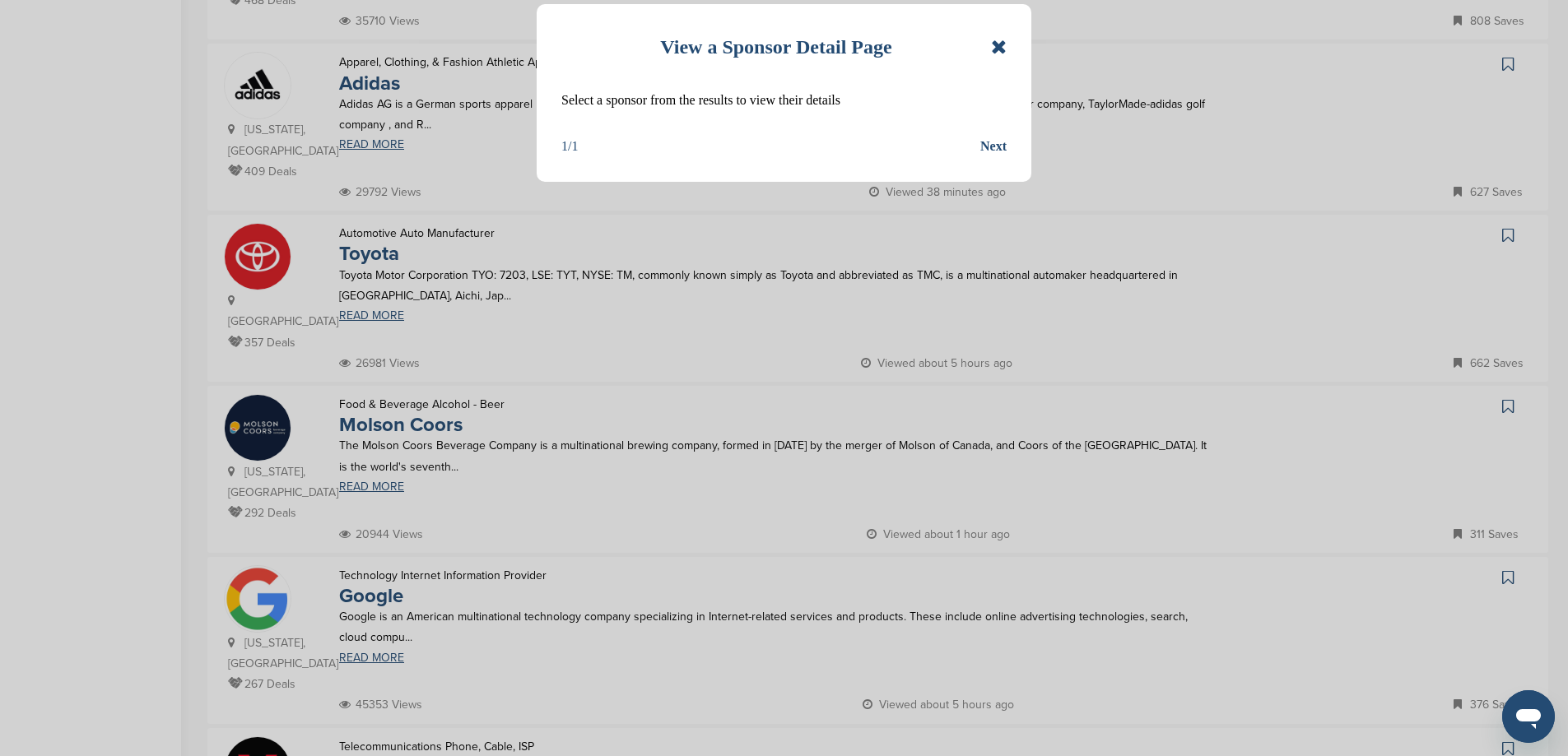
click at [993, 46] on icon at bounding box center [999, 47] width 16 height 20
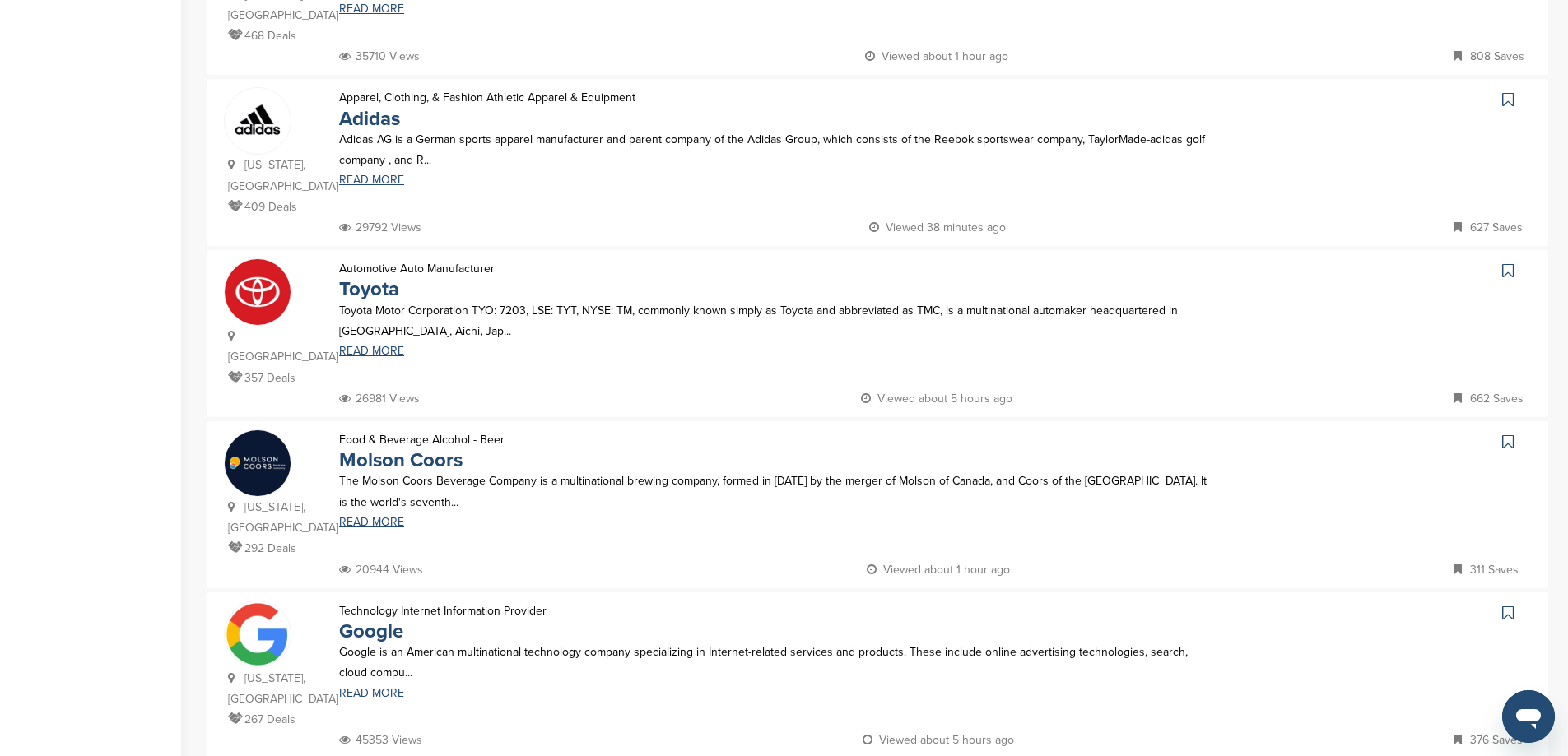
scroll to position [740, 0]
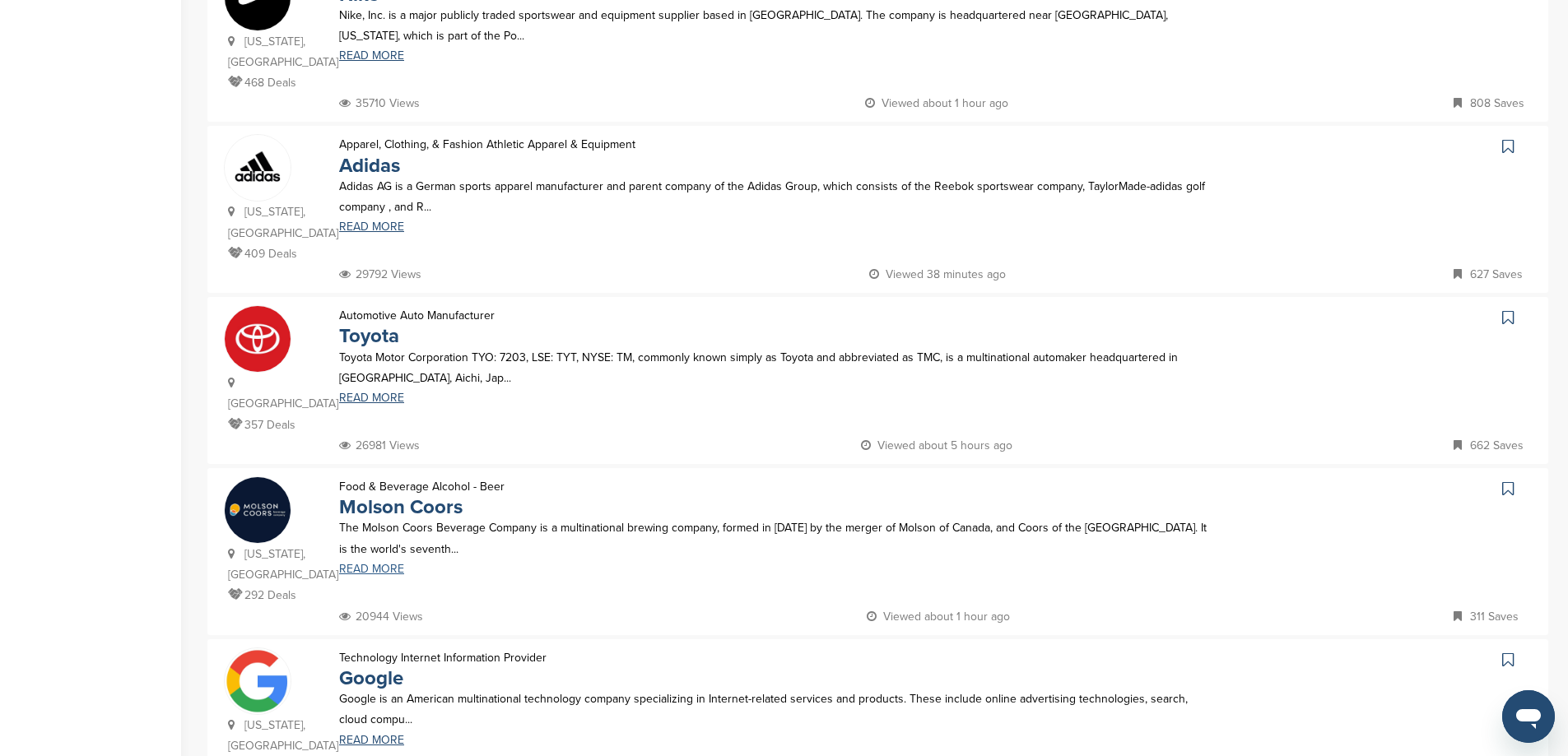
click at [366, 563] on link "READ MORE" at bounding box center [775, 569] width 874 height 12
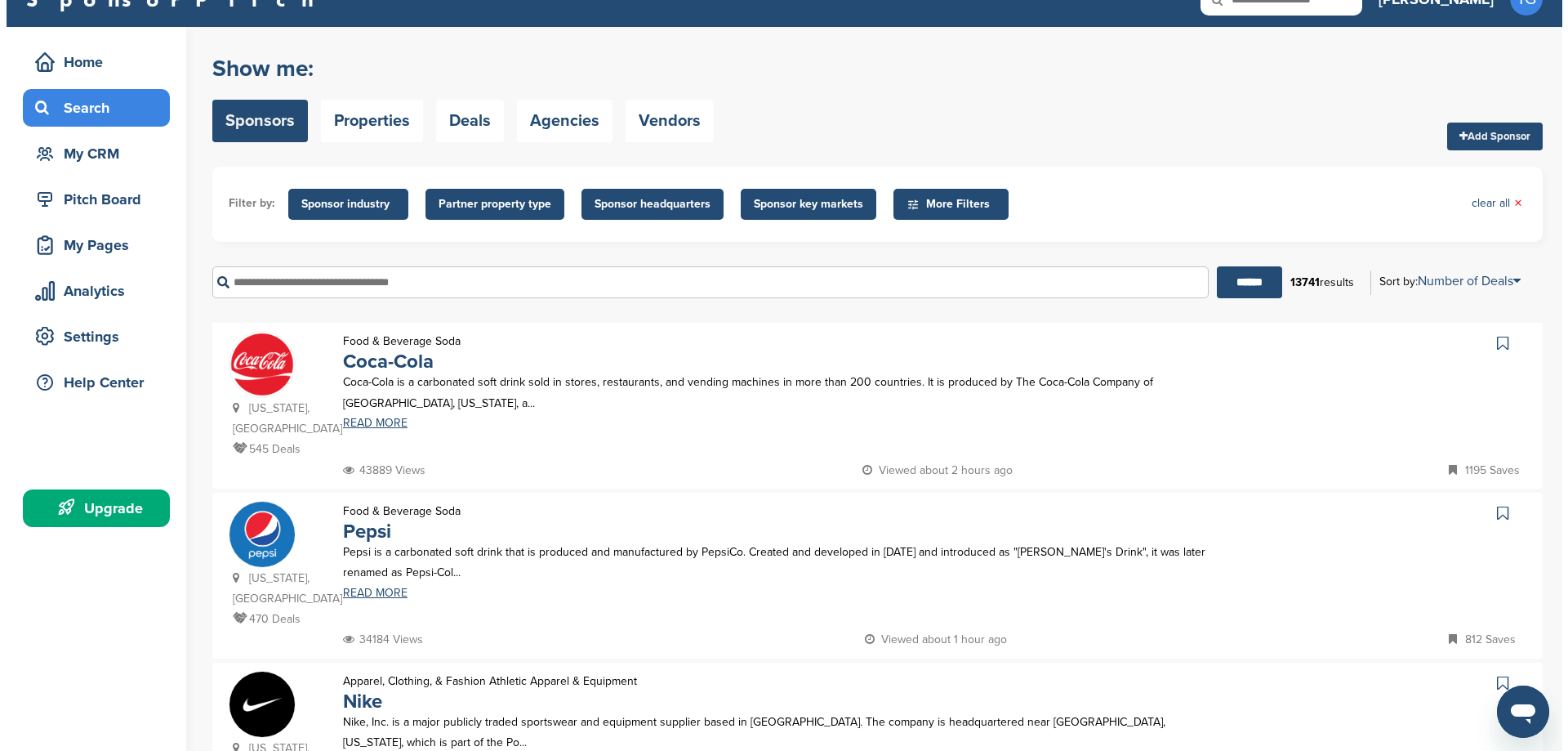
scroll to position [0, 0]
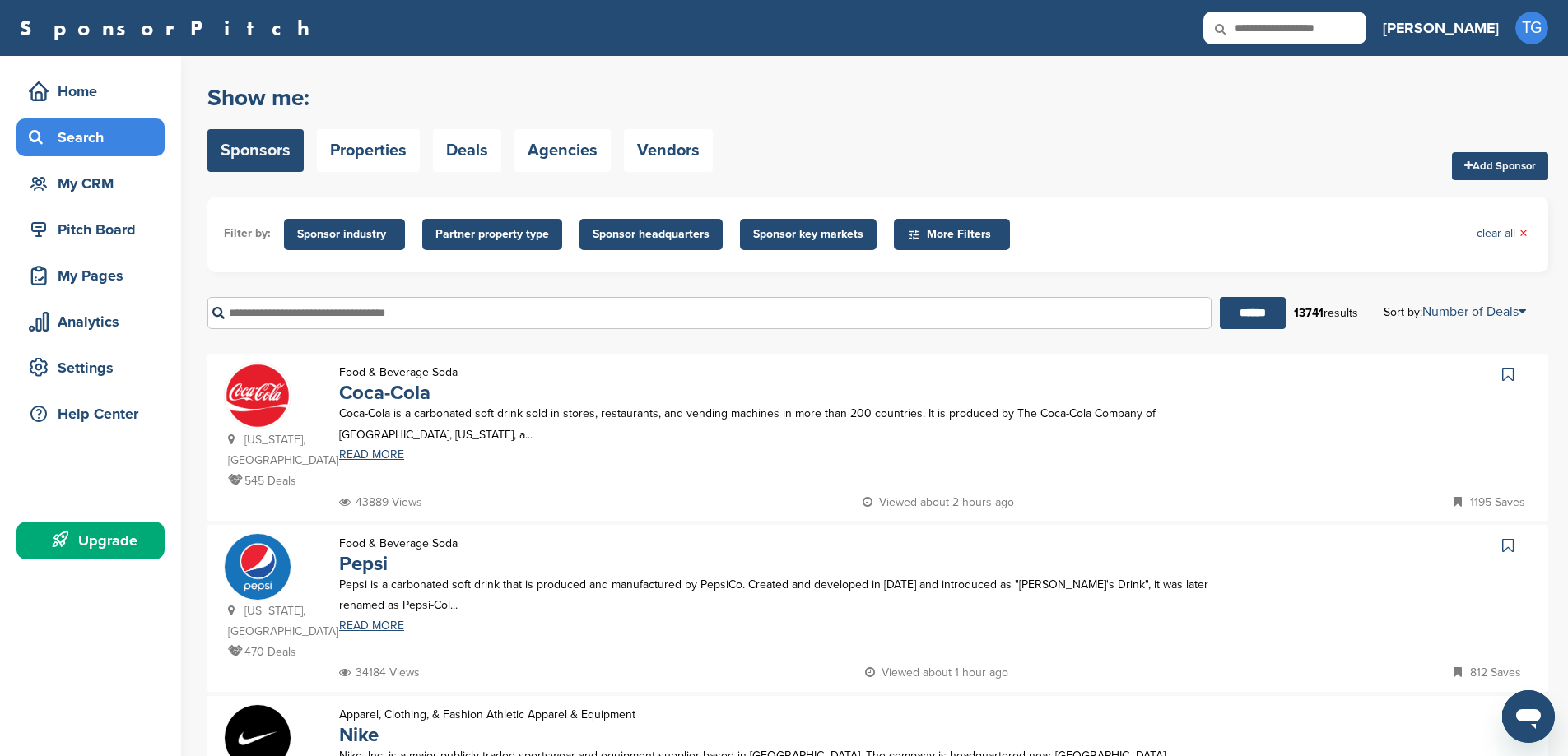
click at [372, 233] on span "Sponsor industry" at bounding box center [345, 234] width 95 height 18
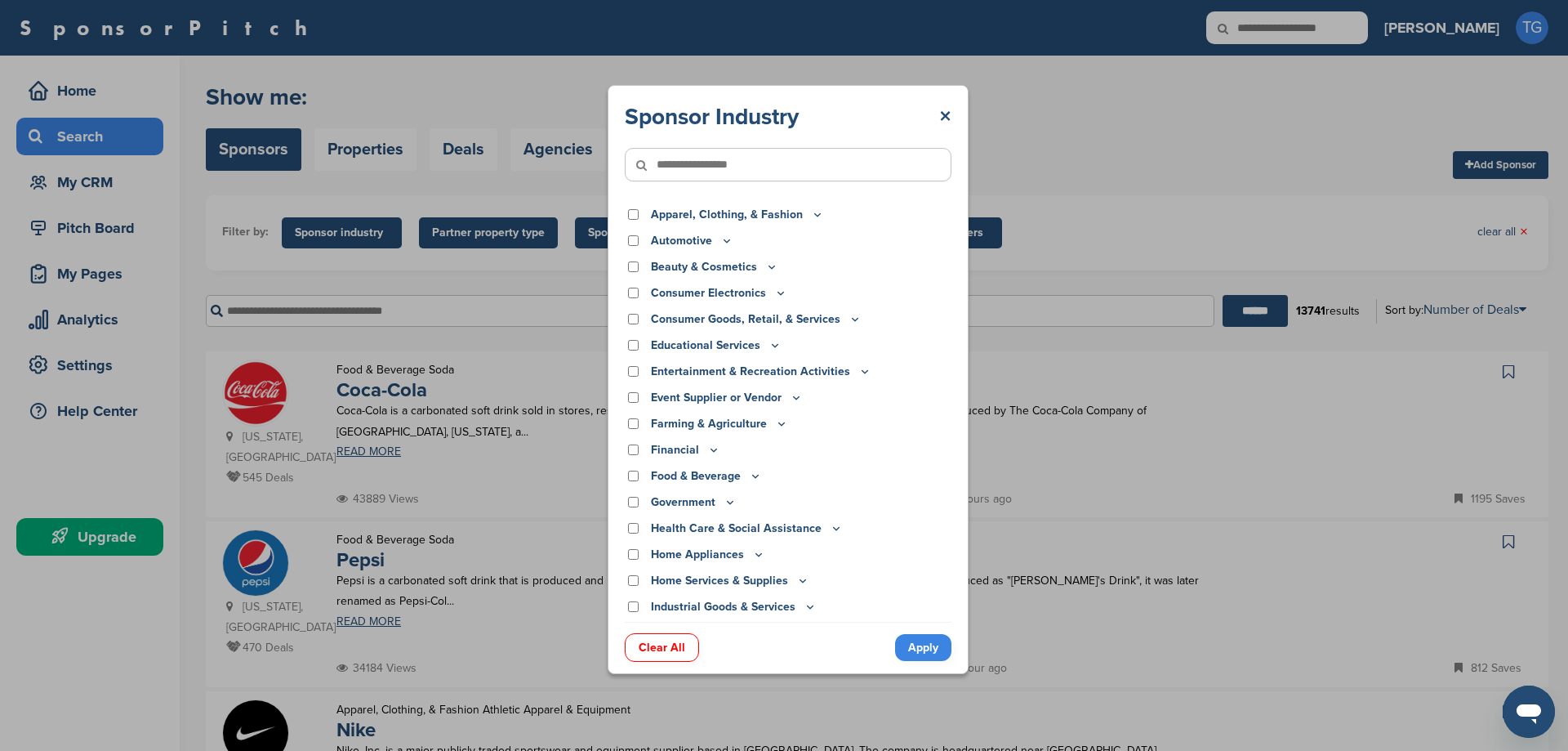
click at [643, 474] on div "Food & Beverage" at bounding box center [788, 476] width 327 height 18
click at [750, 478] on icon at bounding box center [755, 476] width 13 height 14
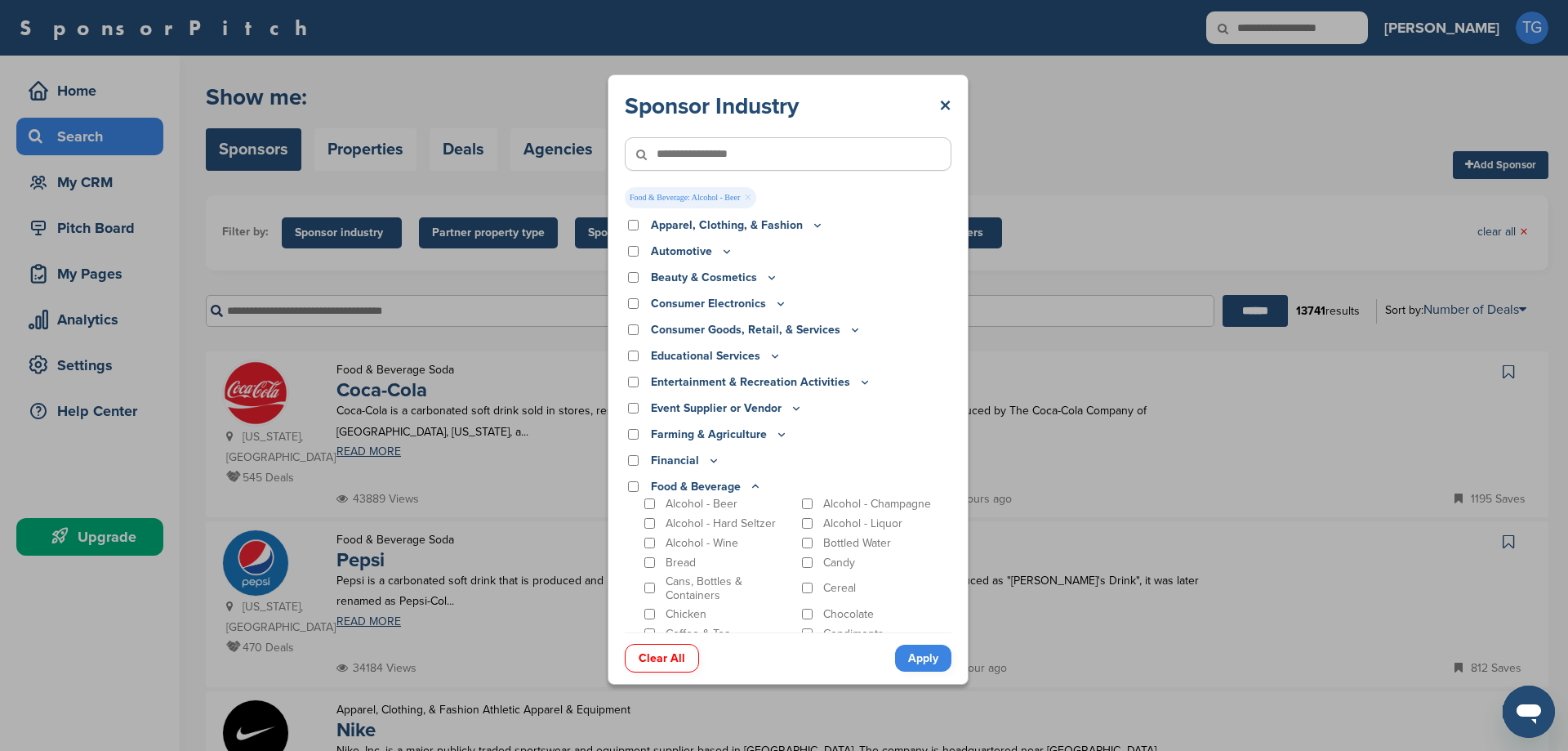
click at [643, 524] on div "Alcohol - Hard Seltzer" at bounding box center [718, 523] width 153 height 16
click at [656, 523] on div "Alcohol - Hard Seltzer" at bounding box center [718, 523] width 153 height 16
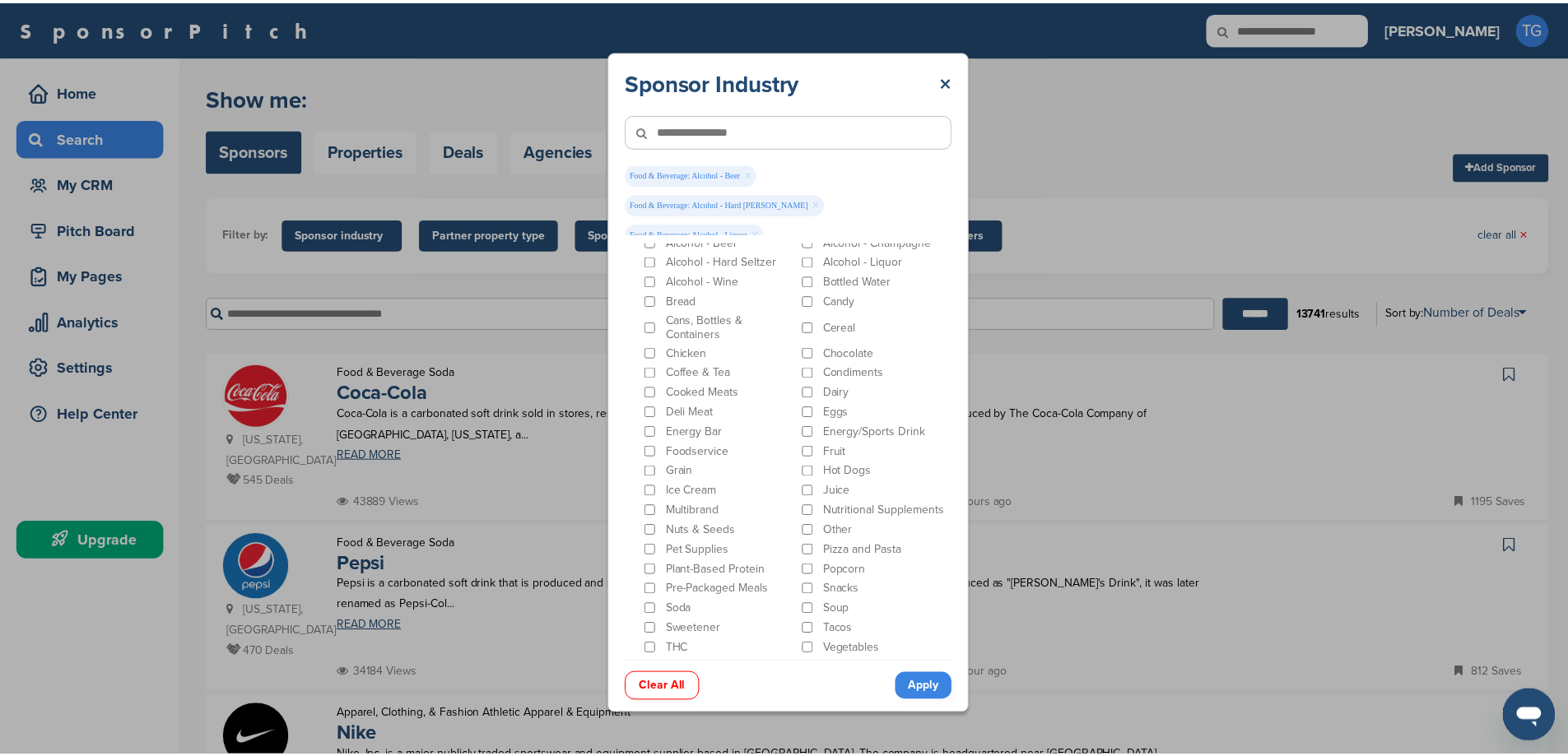
scroll to position [329, 0]
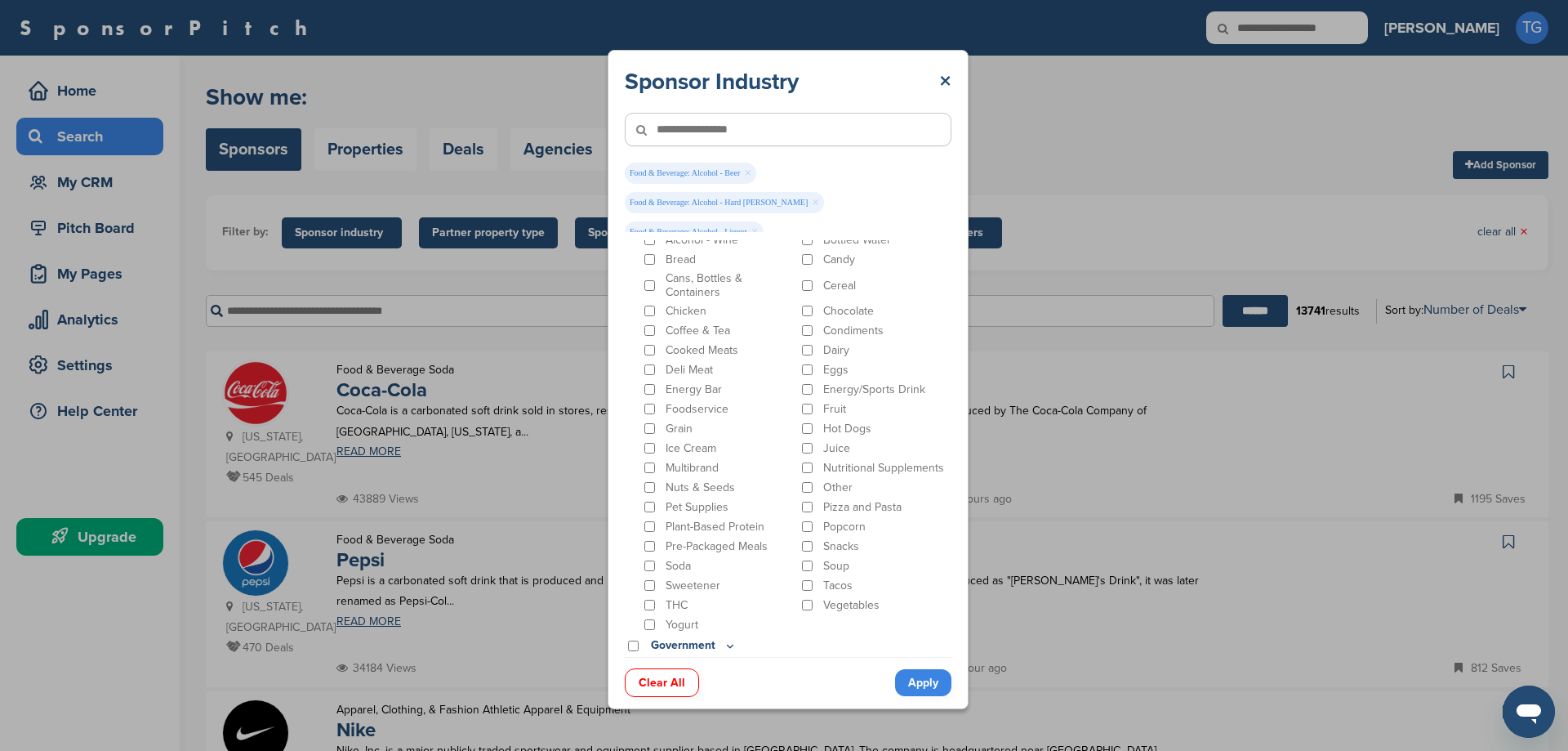
click at [928, 675] on link "Apply" at bounding box center [924, 683] width 57 height 27
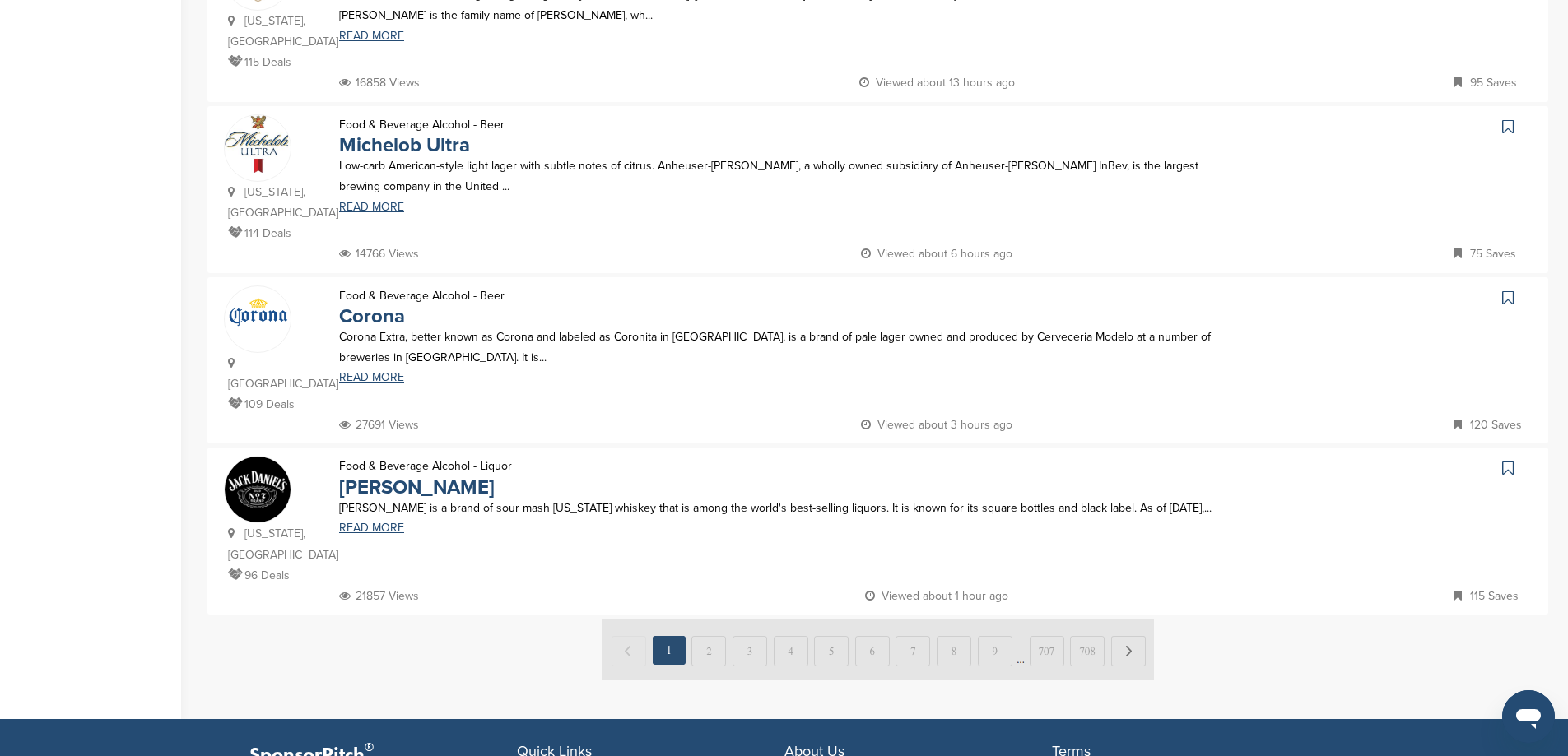
scroll to position [1398, 0]
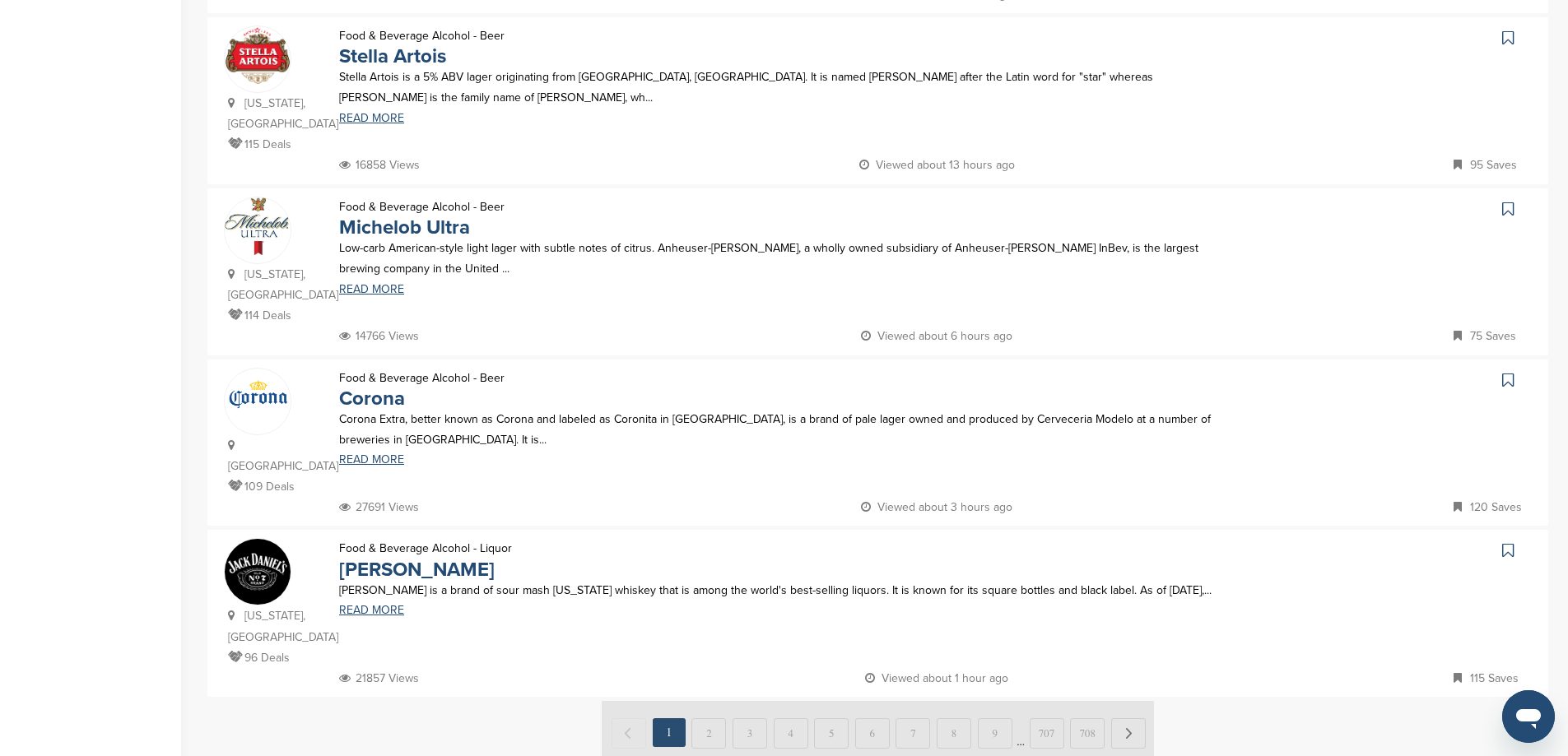
click at [1134, 701] on img at bounding box center [878, 731] width 553 height 62
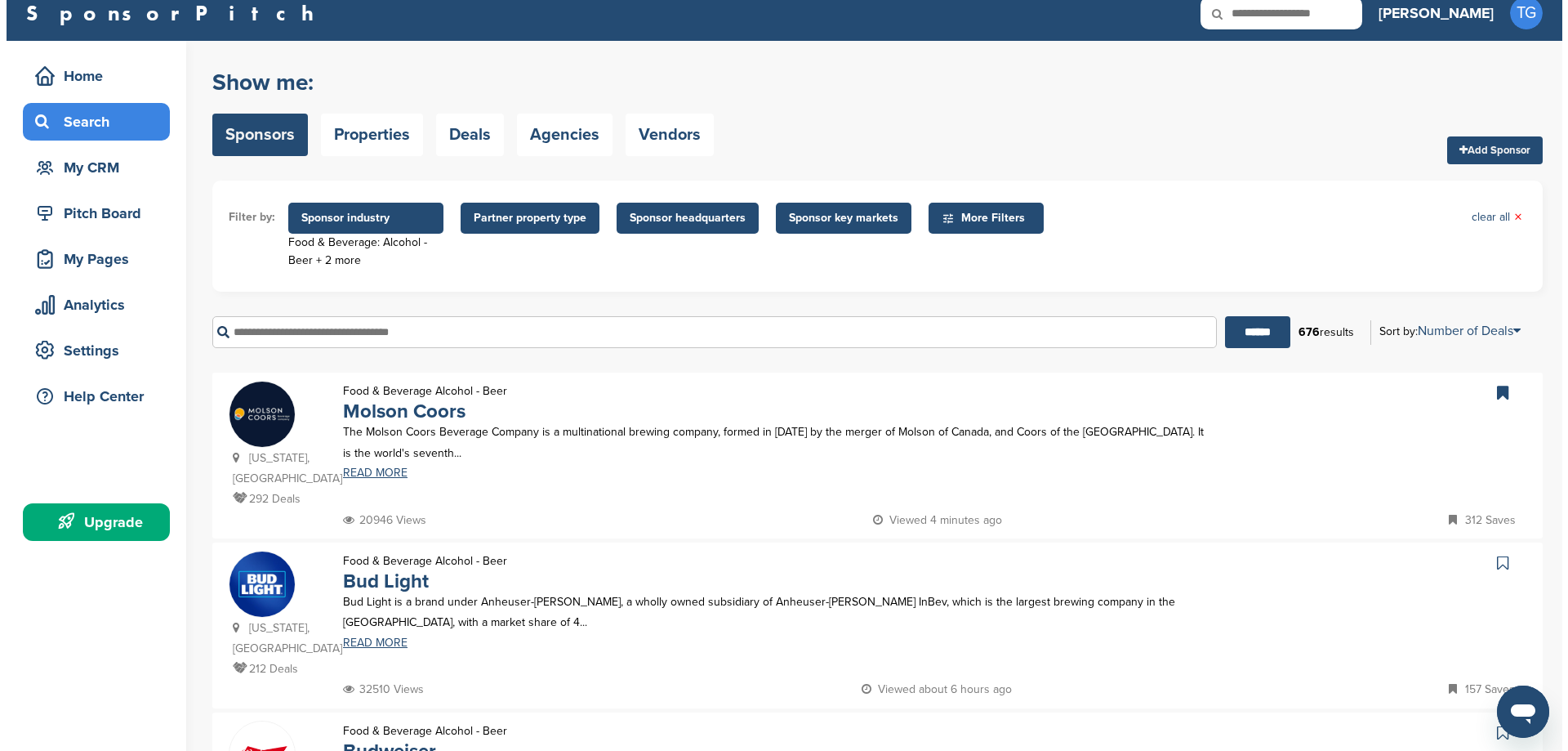
scroll to position [0, 0]
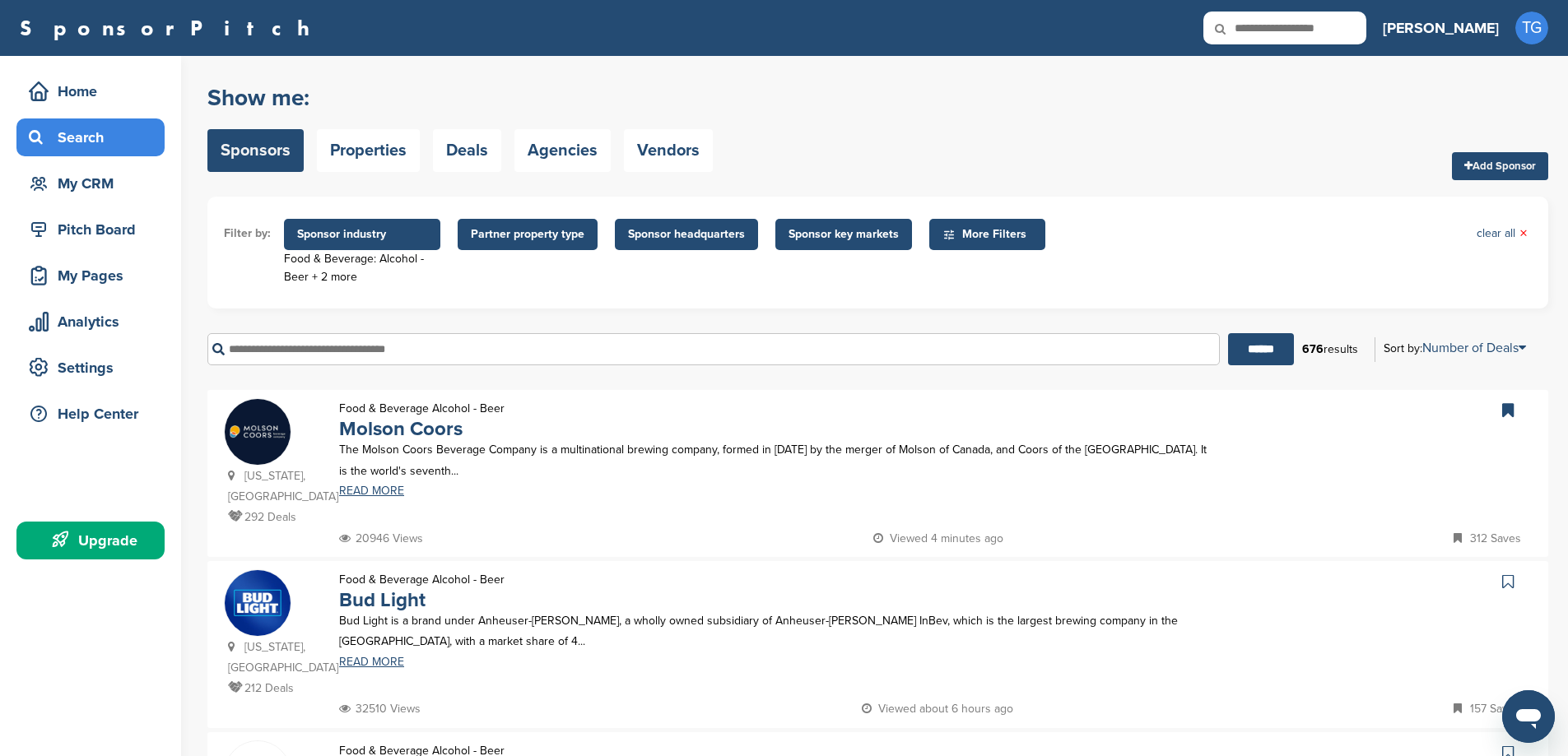
click at [343, 227] on span "Sponsor industry" at bounding box center [362, 234] width 130 height 18
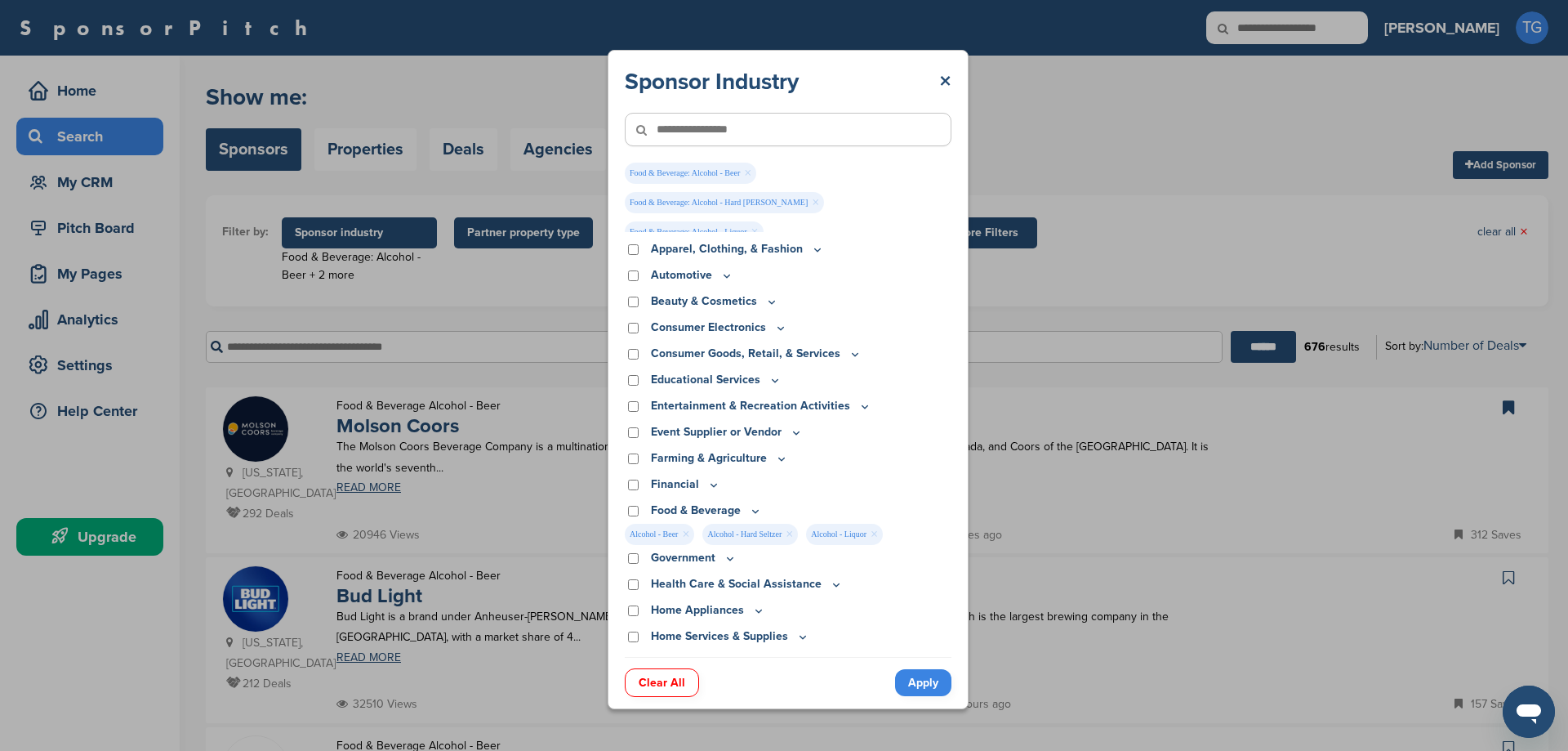
click at [689, 540] on link "×" at bounding box center [686, 534] width 8 height 18
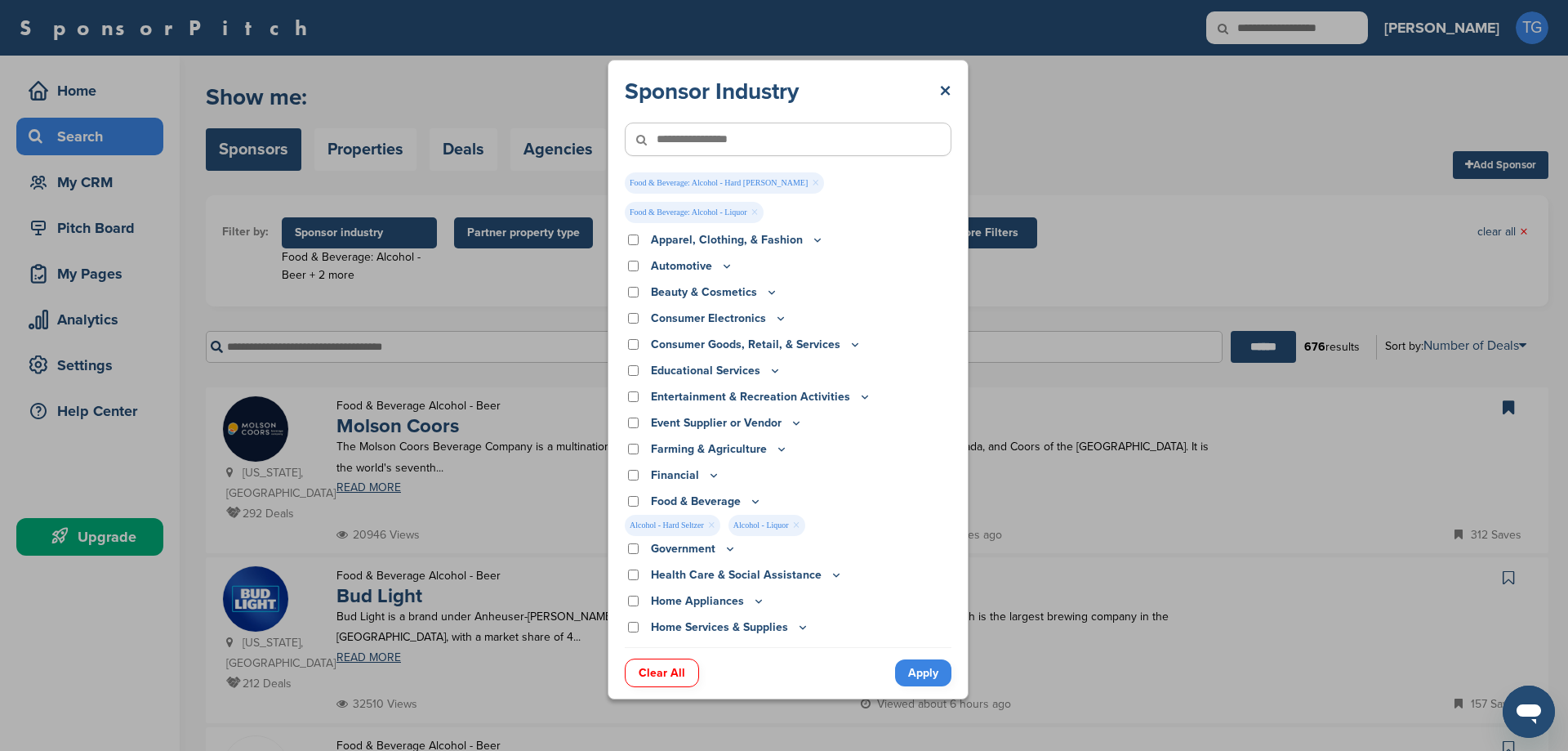
click at [806, 527] on span "Alcohol - Liquor ×" at bounding box center [766, 525] width 77 height 22
click at [801, 525] on link "×" at bounding box center [797, 525] width 8 height 18
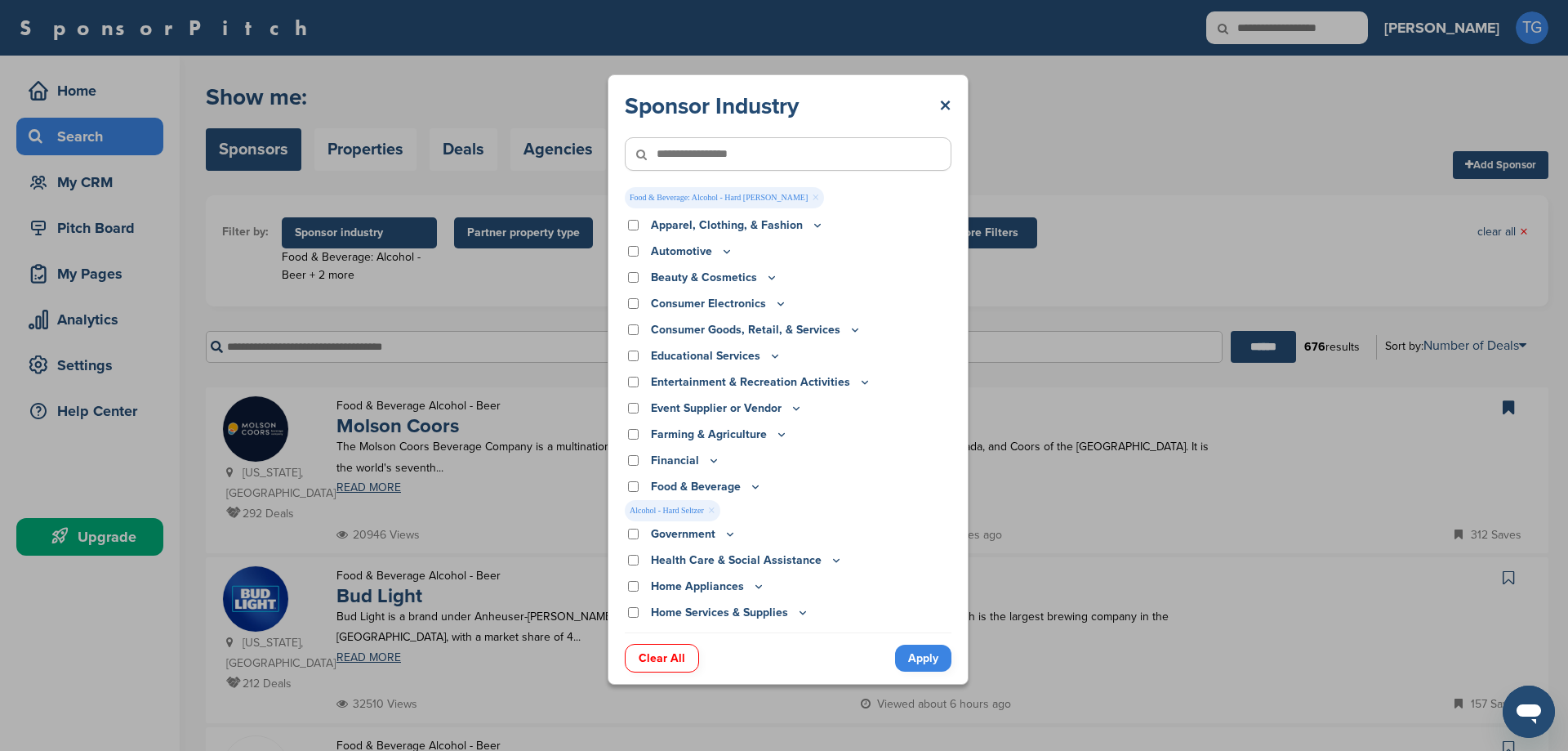
click at [930, 658] on link "Apply" at bounding box center [924, 658] width 57 height 27
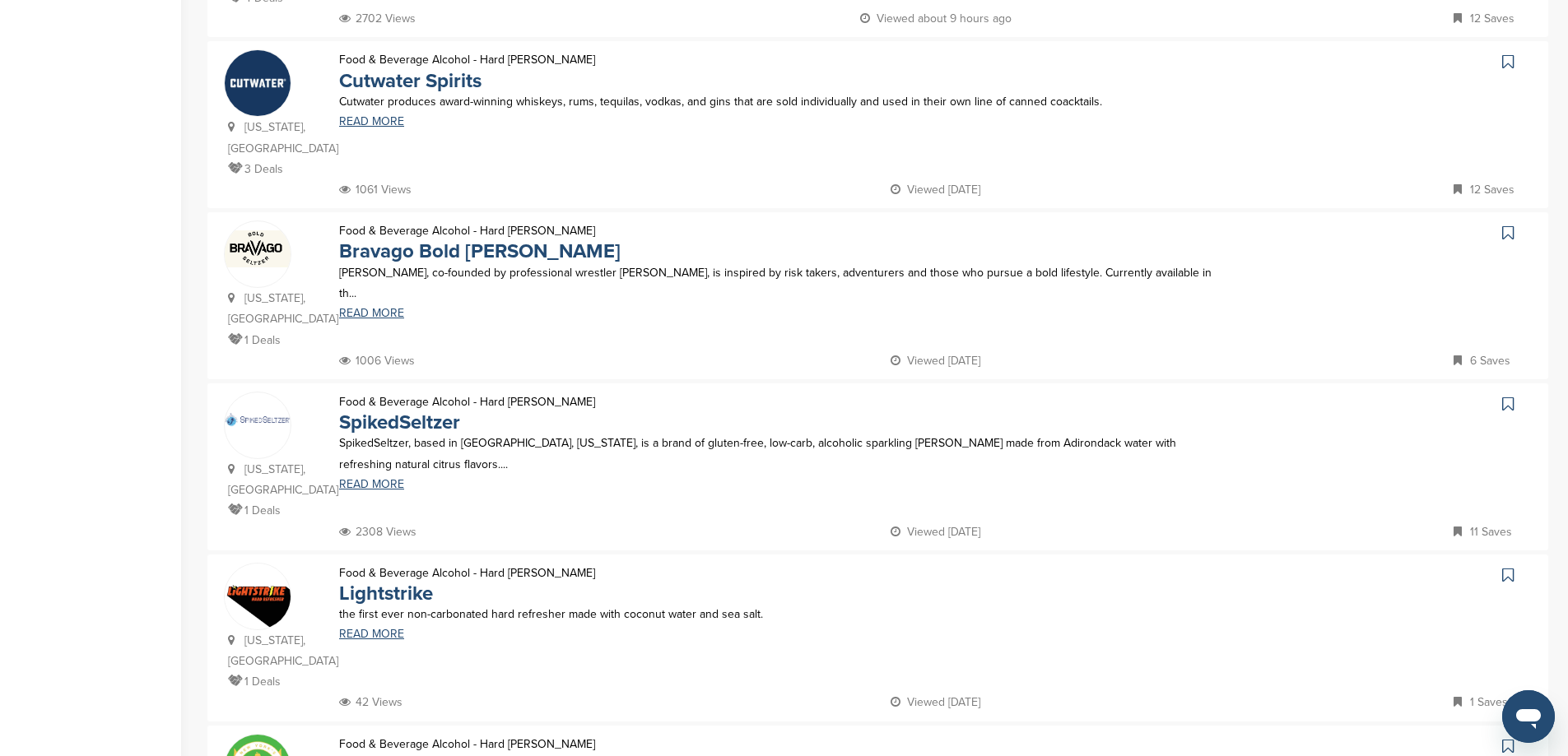
scroll to position [822, 0]
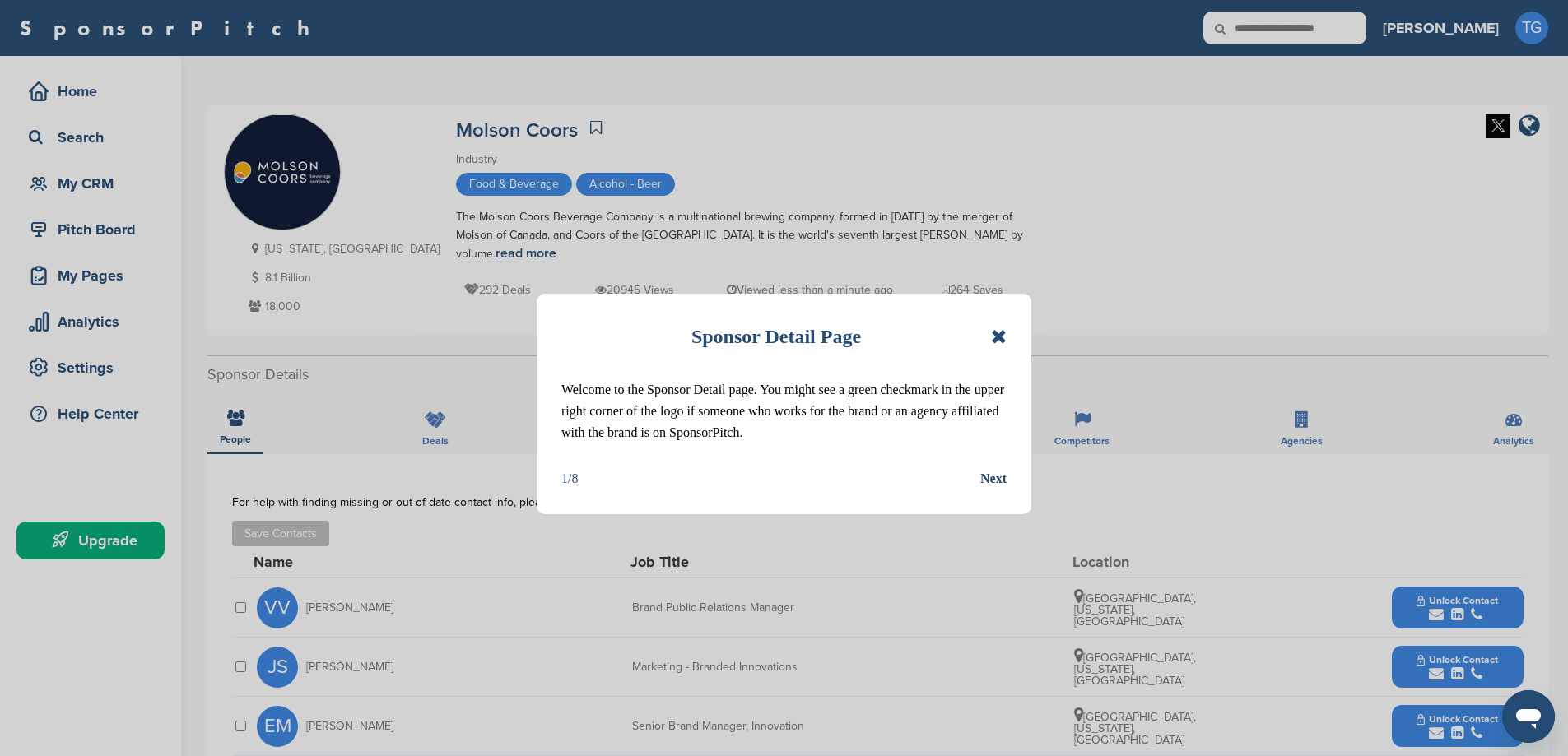
click at [993, 483] on div "Next" at bounding box center [993, 478] width 27 height 22
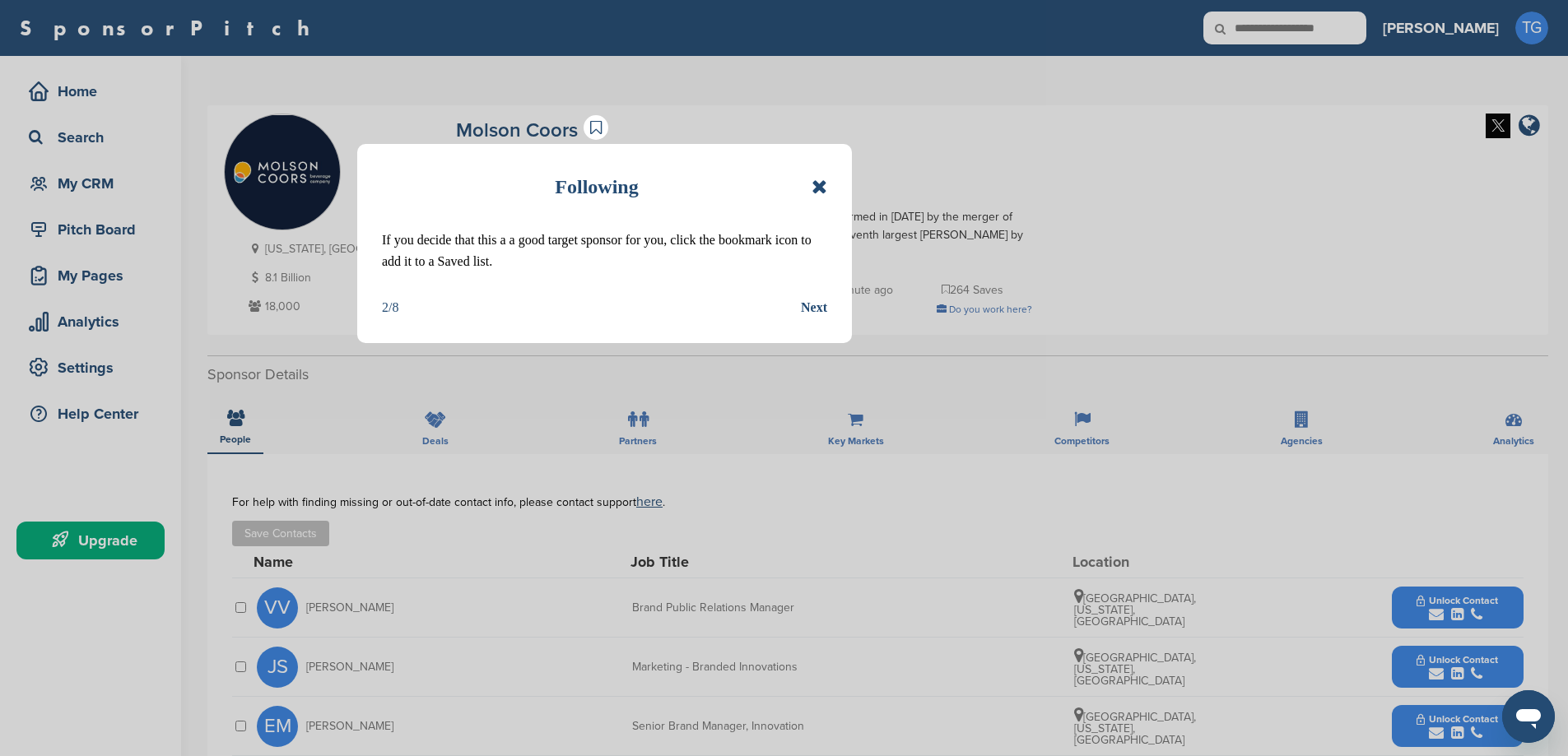
click at [803, 301] on div "Next" at bounding box center [814, 308] width 27 height 22
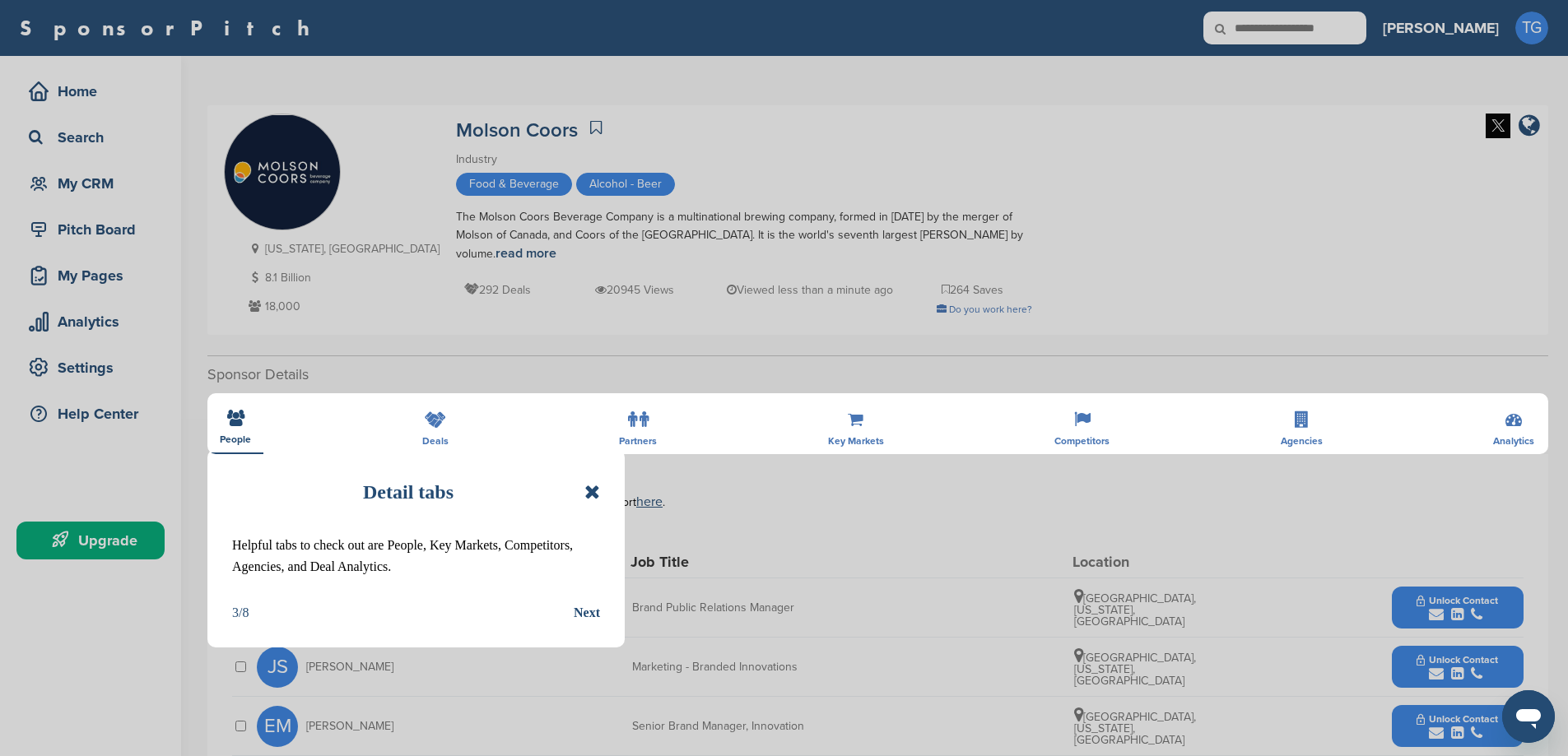
click at [599, 482] on icon at bounding box center [592, 492] width 16 height 20
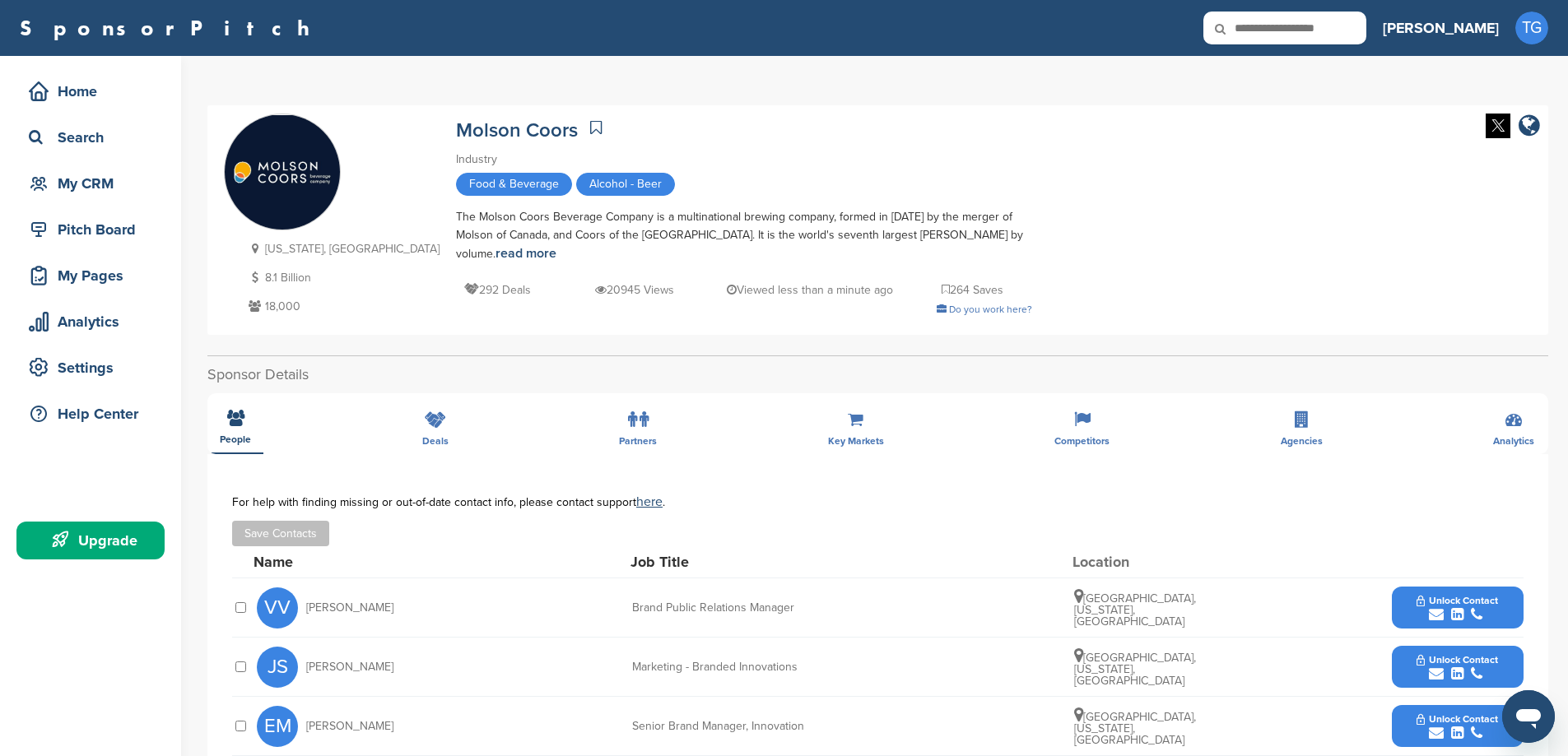
click at [590, 127] on icon at bounding box center [596, 127] width 12 height 17
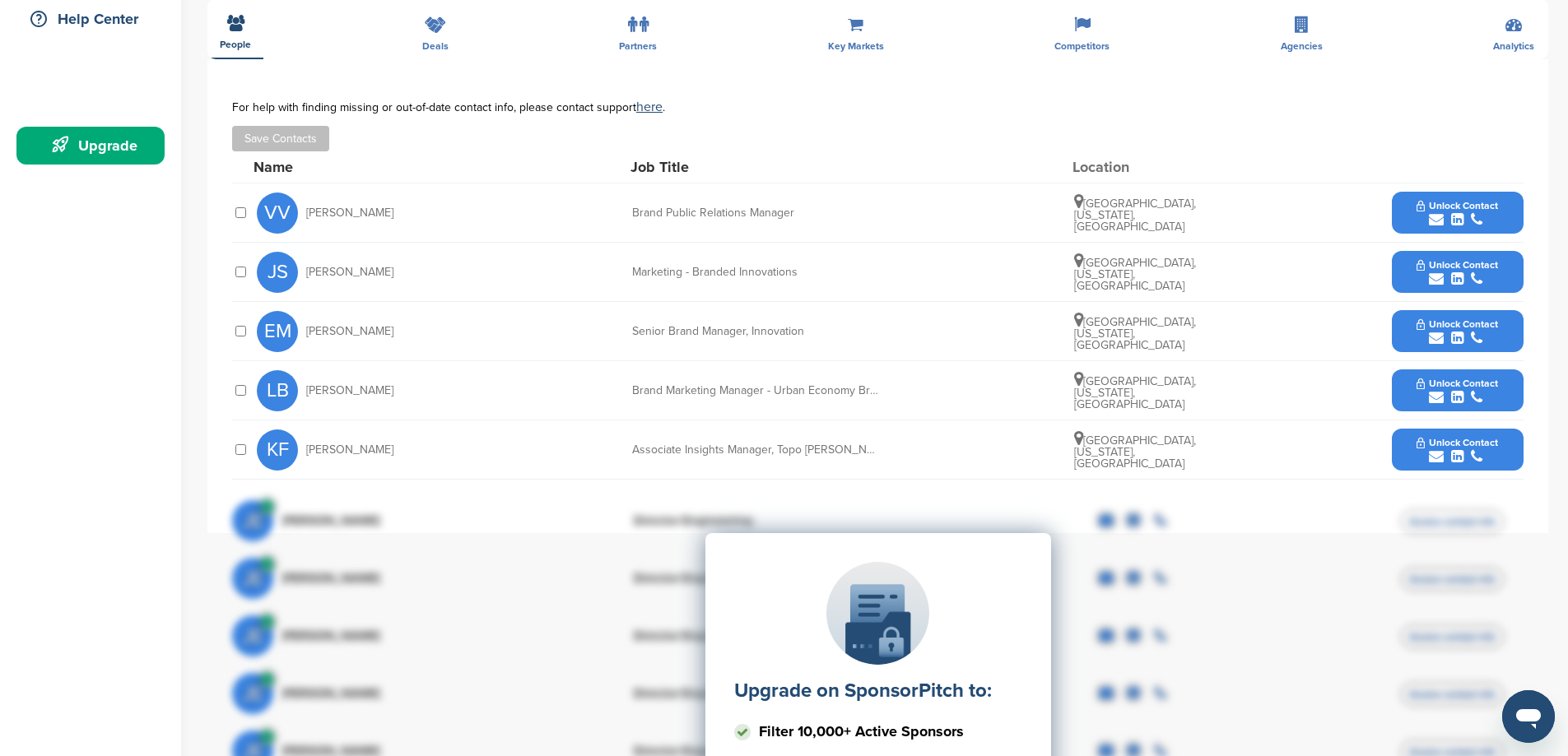
scroll to position [329, 0]
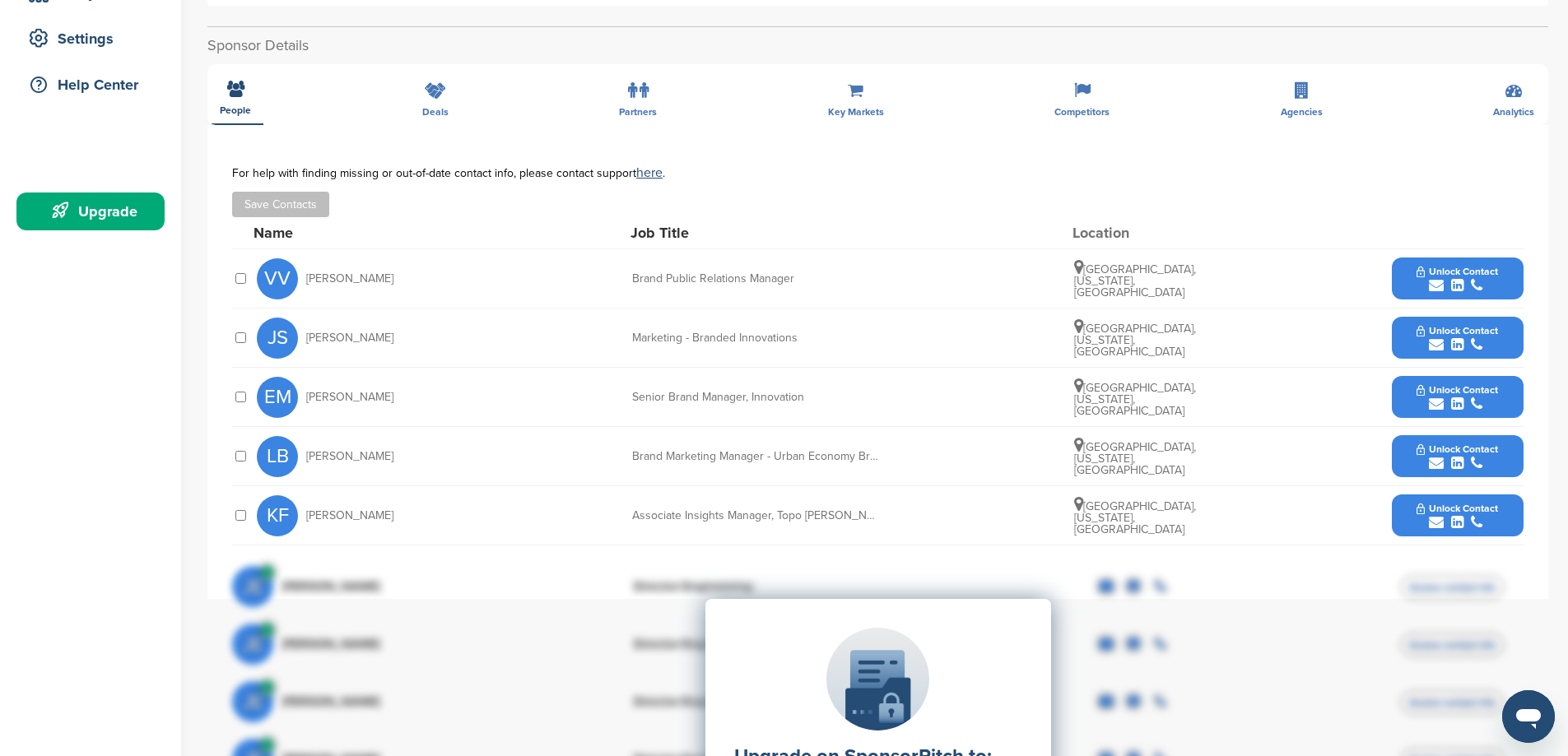
click at [1438, 338] on icon "submit" at bounding box center [1435, 345] width 15 height 15
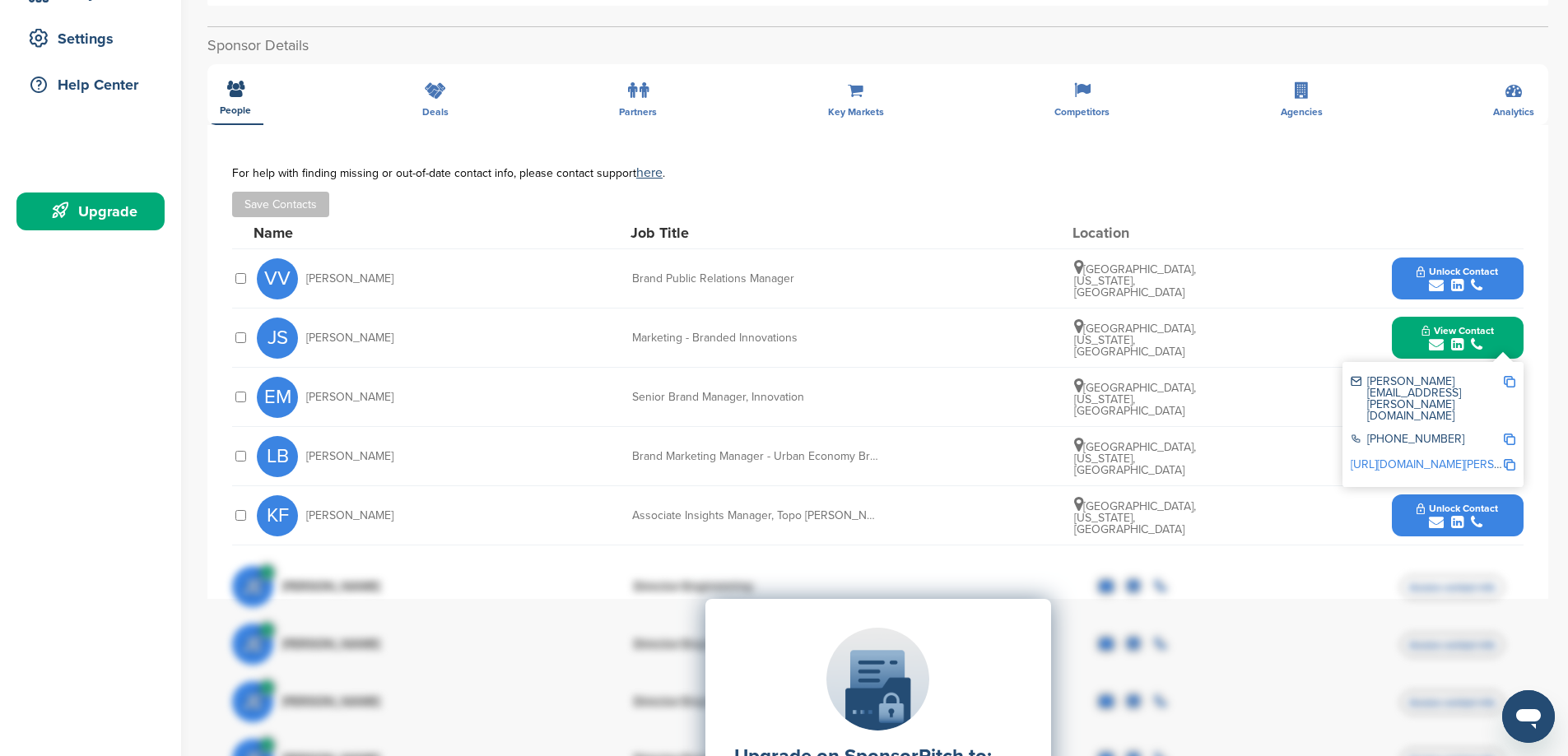
drag, startPoint x: 1422, startPoint y: 415, endPoint x: 943, endPoint y: 188, distance: 530.1
click at [943, 192] on div "Save Contacts" at bounding box center [878, 205] width 1291 height 26
click at [1298, 278] on div "VV Vincent Ventura Brand Public Relations Manager Chicago, Illinois, United Sta…" at bounding box center [890, 278] width 1267 height 58
click at [1506, 459] on img at bounding box center [1509, 465] width 12 height 12
click at [1192, 177] on div "For help with finding missing or out-of-date contact info, please contact suppo…" at bounding box center [878, 192] width 1291 height 51
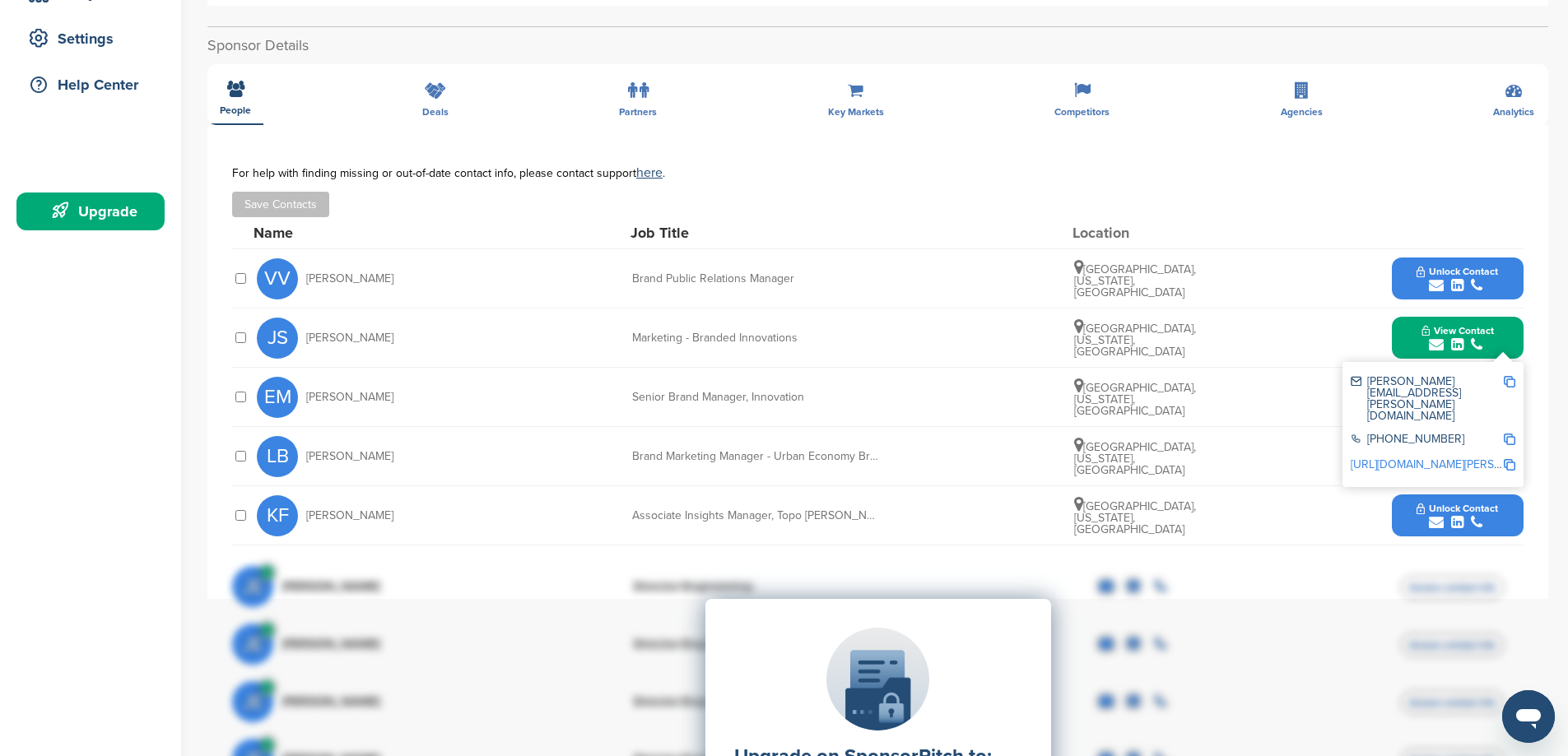
click at [437, 88] on div "**********" at bounding box center [878, 405] width 1340 height 757
click at [425, 91] on div "**********" at bounding box center [878, 405] width 1340 height 757
click at [437, 107] on div "**********" at bounding box center [878, 405] width 1340 height 757
click at [555, 92] on div "**********" at bounding box center [878, 405] width 1340 height 757
click at [640, 93] on div "**********" at bounding box center [878, 405] width 1340 height 757
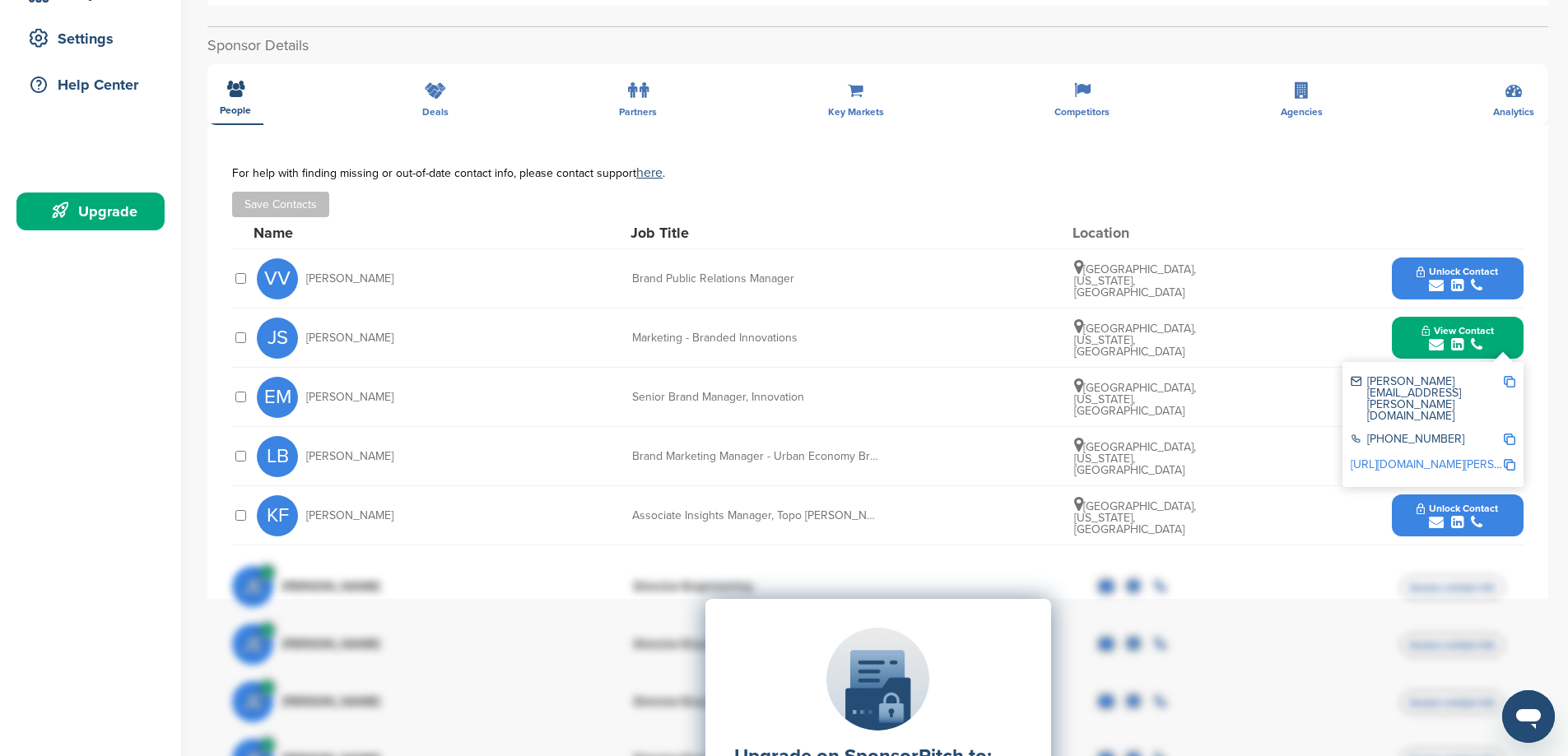
click at [775, 93] on div "**********" at bounding box center [878, 405] width 1340 height 757
click at [1103, 125] on div "**********" at bounding box center [878, 361] width 1340 height 473
click at [1276, 94] on div "**********" at bounding box center [878, 405] width 1340 height 757
click at [1538, 102] on div "**********" at bounding box center [878, 405] width 1340 height 757
